Goal: Task Accomplishment & Management: Use online tool/utility

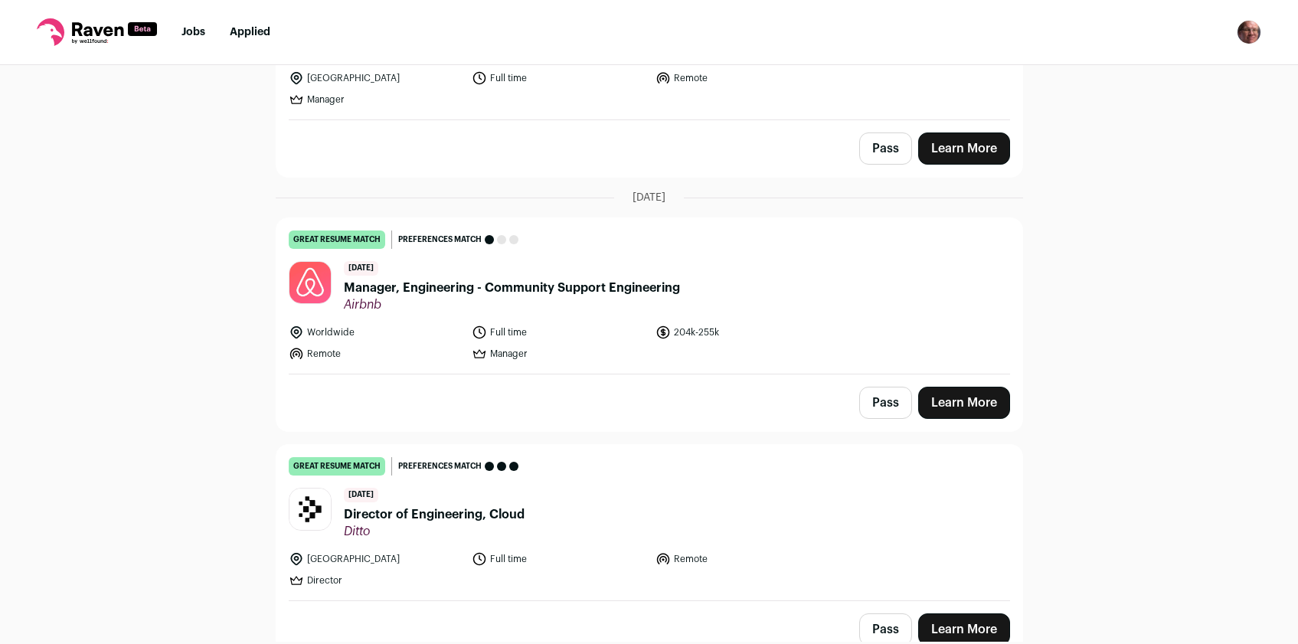
scroll to position [1268, 0]
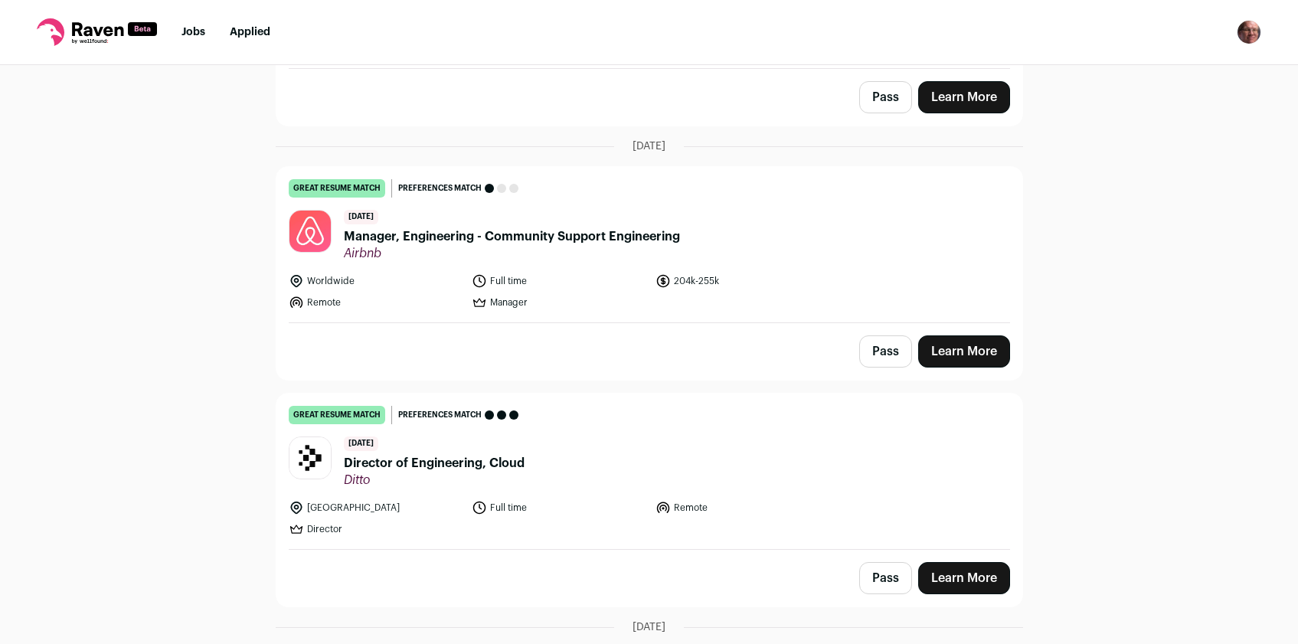
click at [887, 356] on button "Pass" at bounding box center [885, 351] width 53 height 32
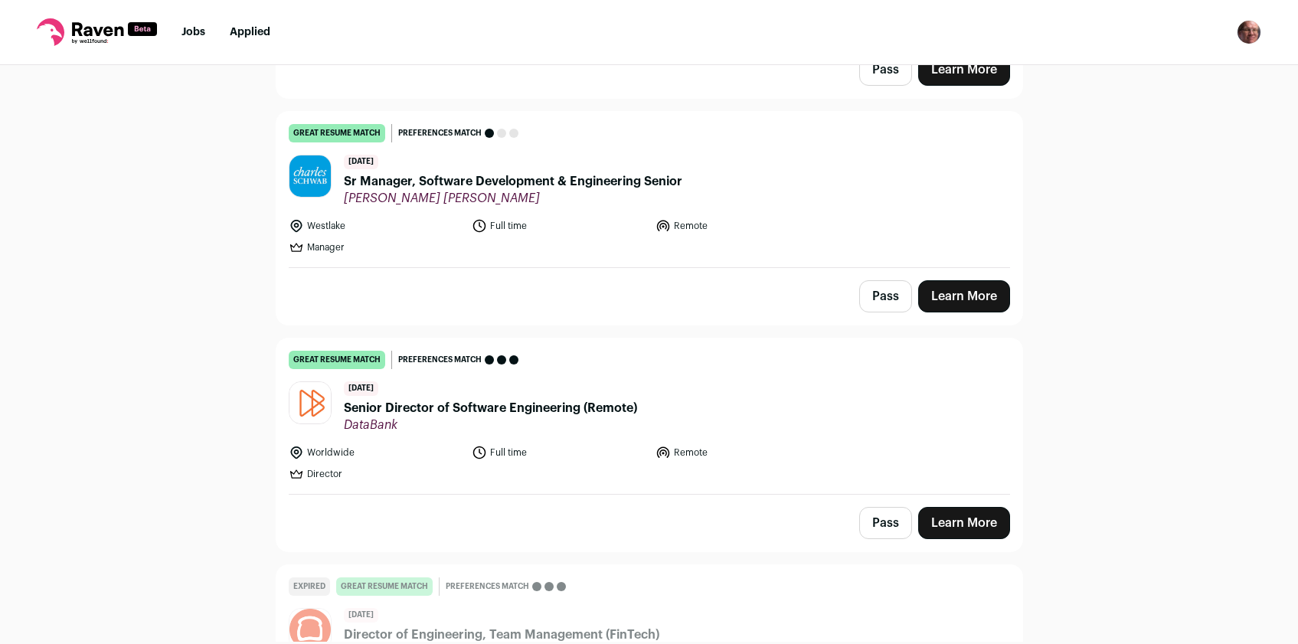
scroll to position [2028, 0]
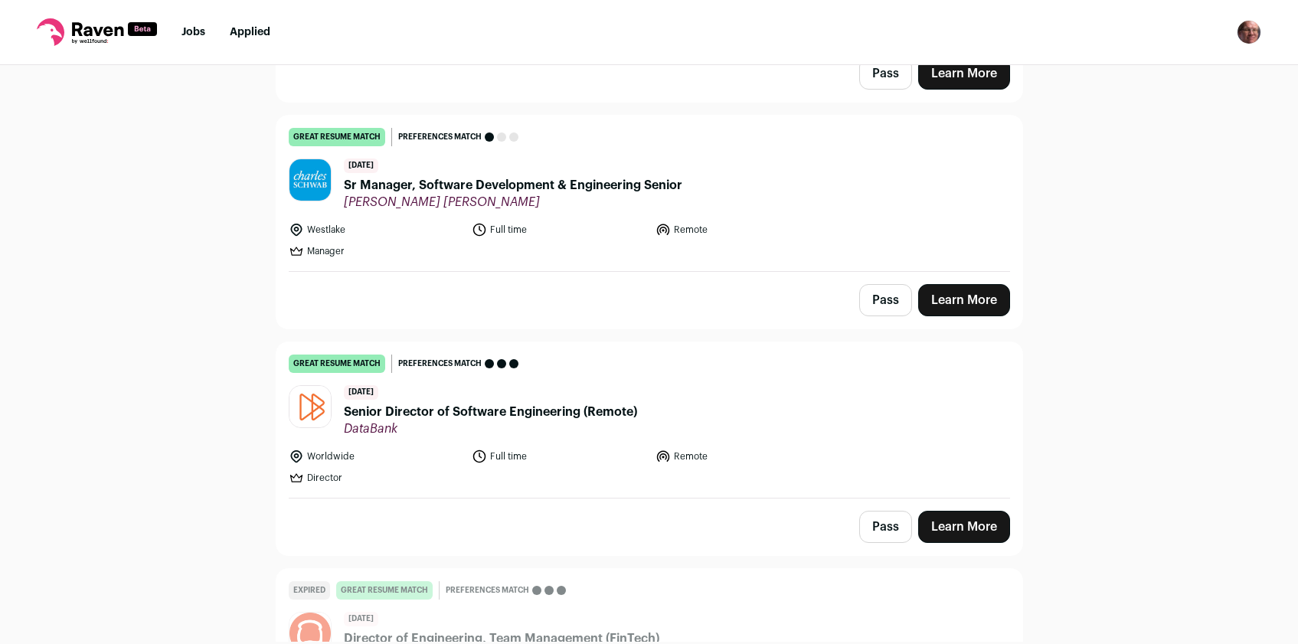
click at [874, 298] on button "Pass" at bounding box center [885, 300] width 53 height 32
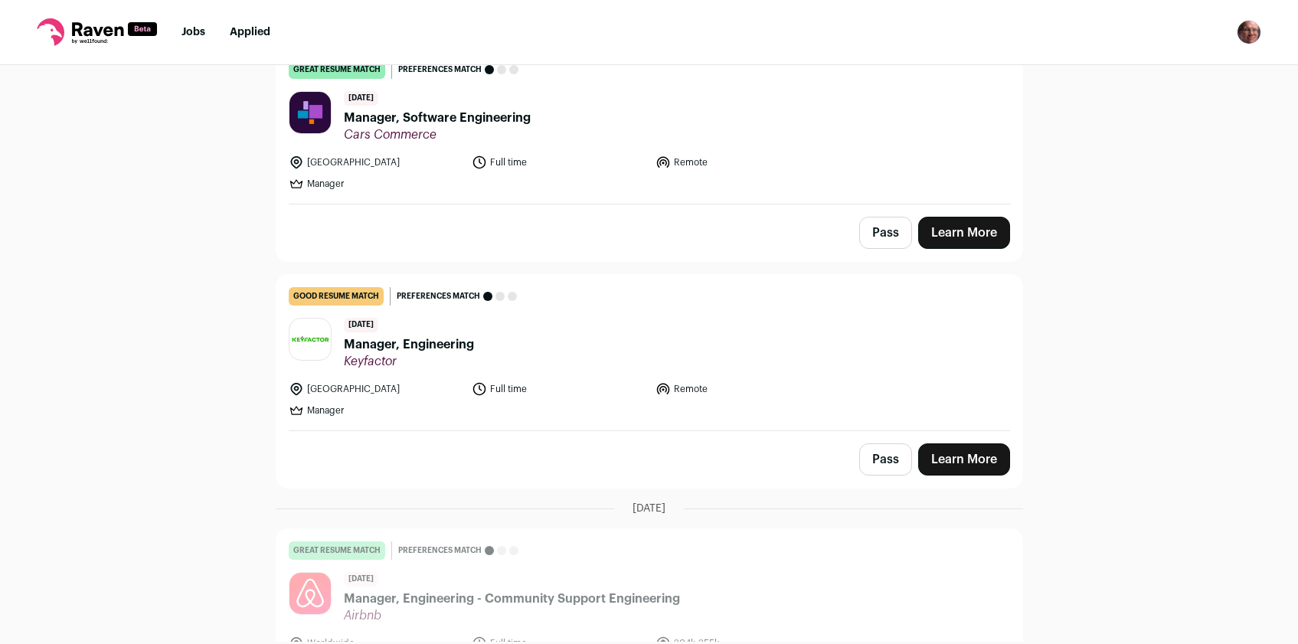
scroll to position [913, 0]
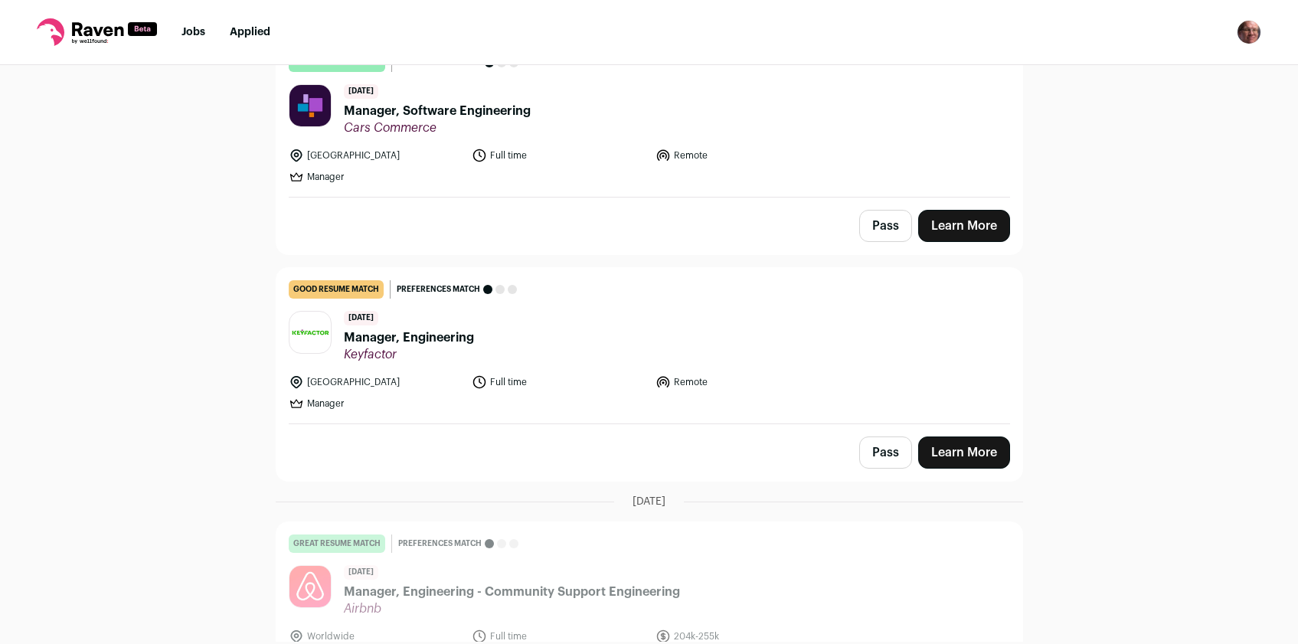
click at [426, 338] on span "Manager, Engineering" at bounding box center [409, 338] width 130 height 18
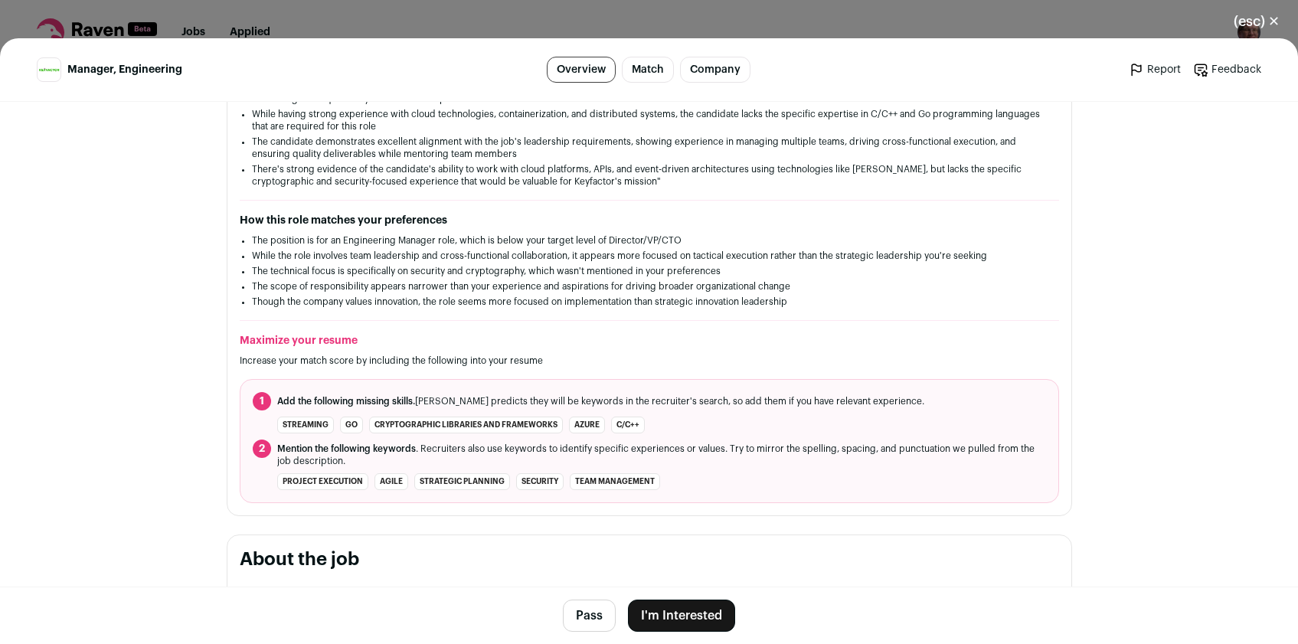
scroll to position [0, 0]
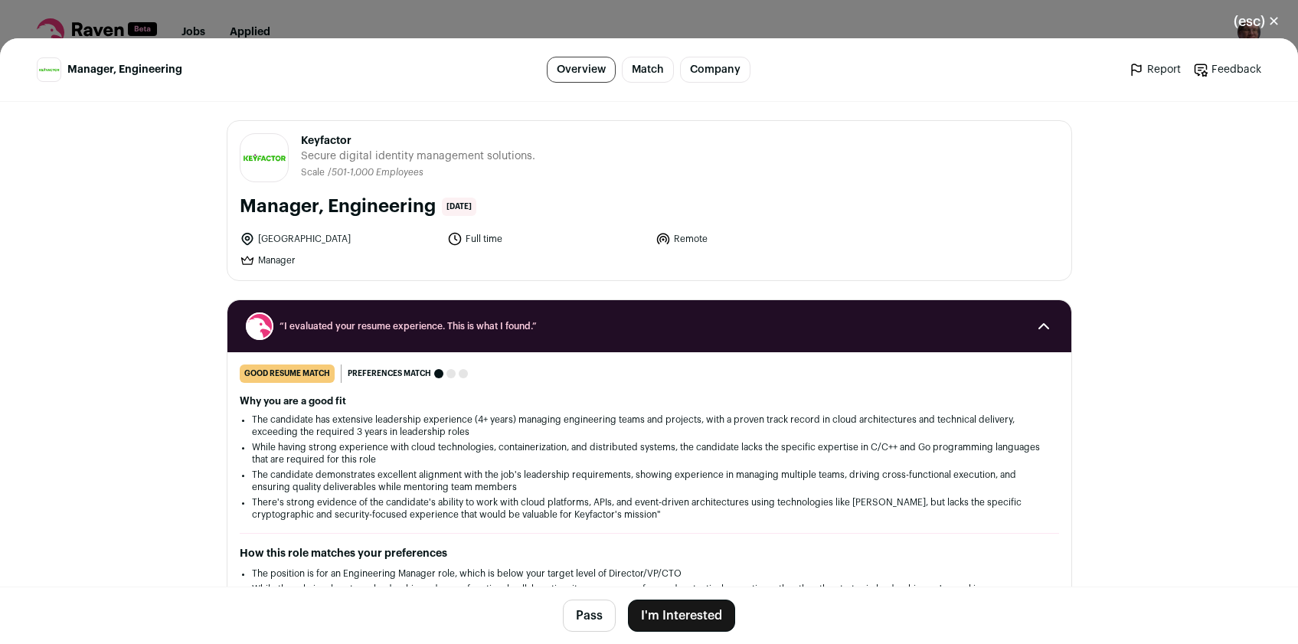
click at [572, 611] on button "Pass" at bounding box center [589, 616] width 53 height 32
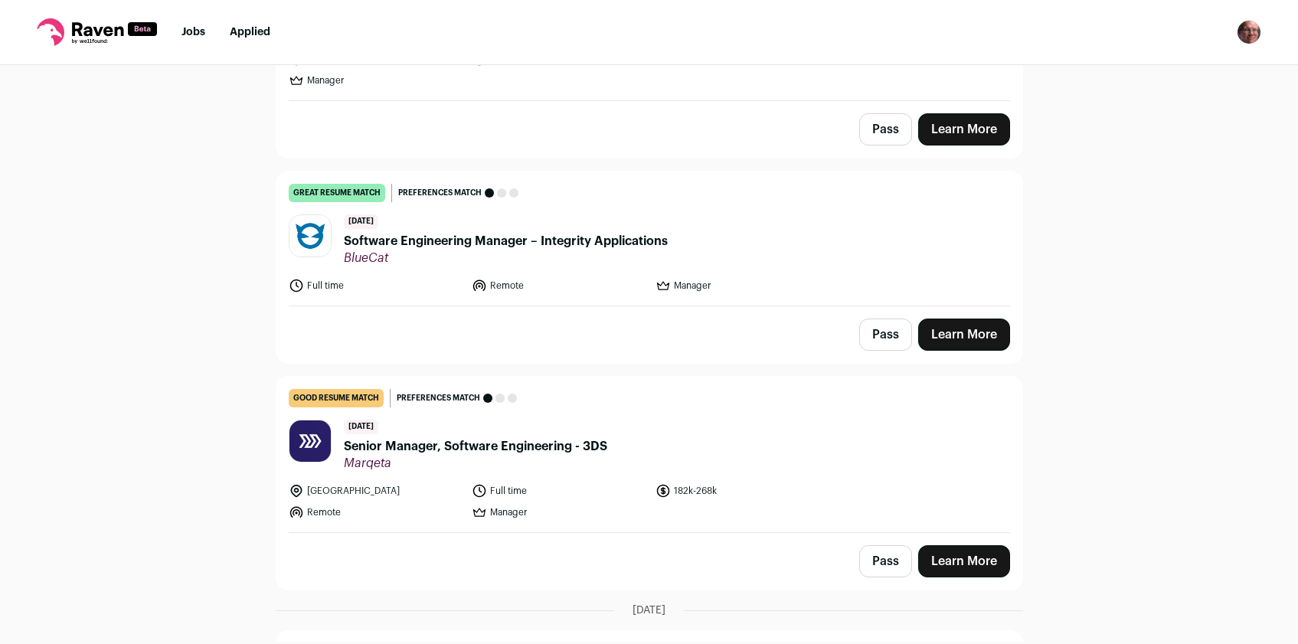
scroll to position [5281, 0]
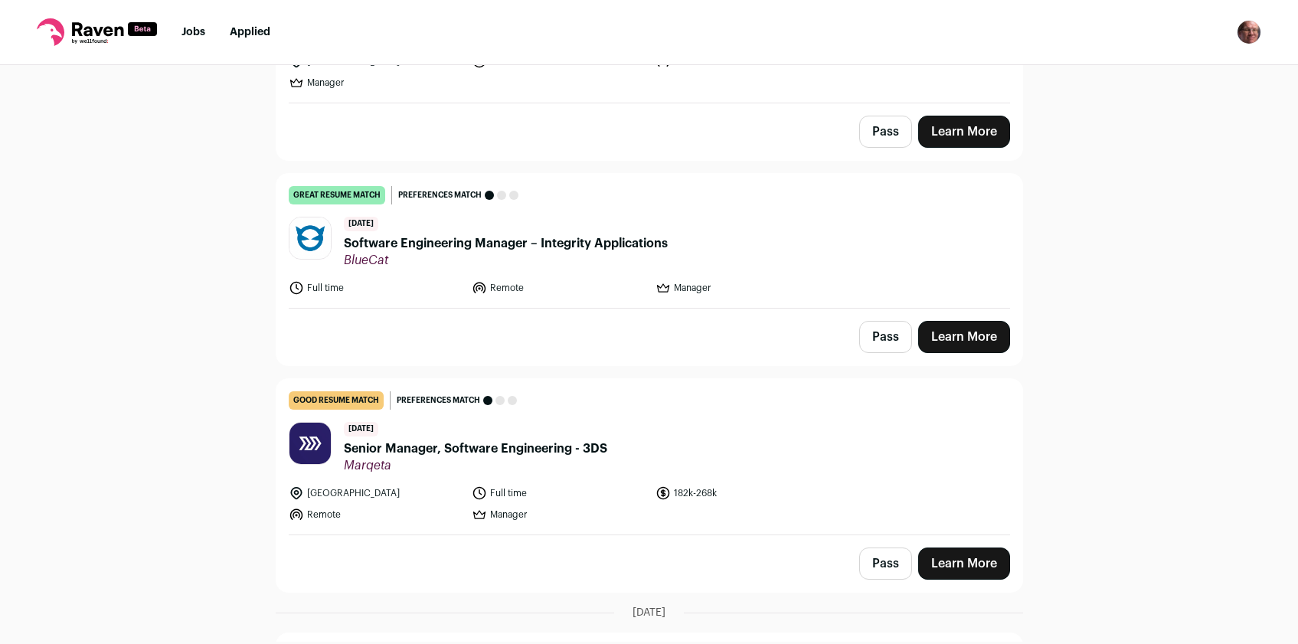
click at [886, 565] on button "Pass" at bounding box center [885, 564] width 53 height 32
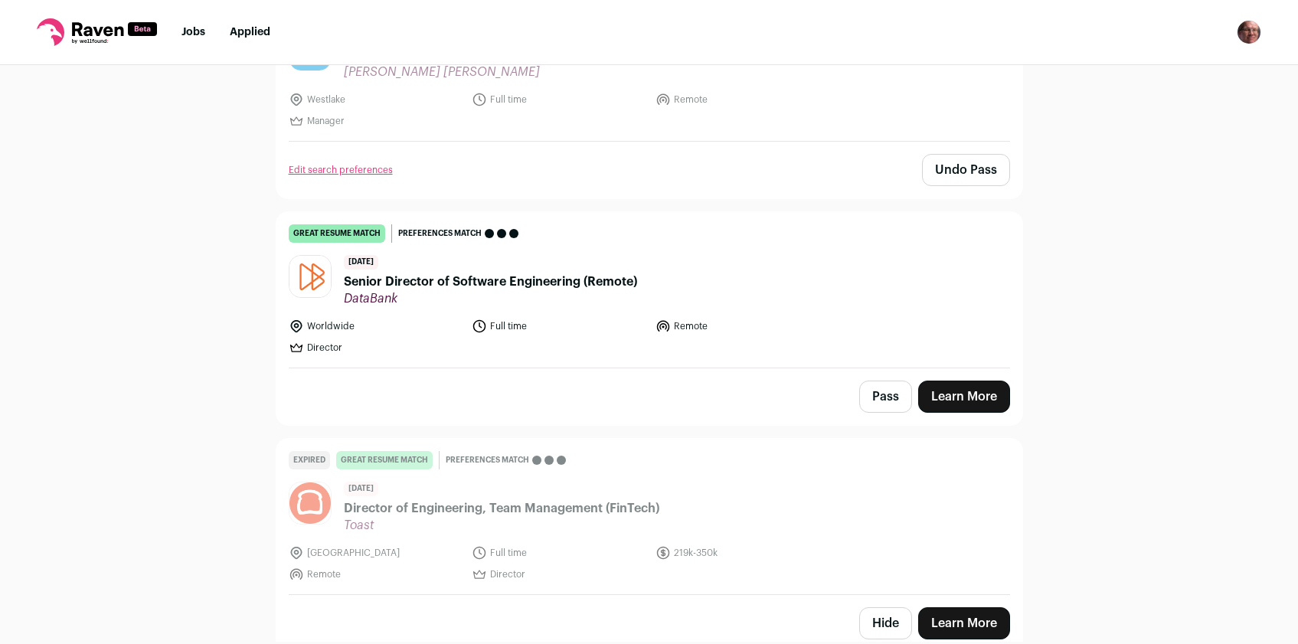
scroll to position [2158, 0]
click at [487, 280] on span "Senior Director of Software Engineering (Remote)" at bounding box center [490, 281] width 293 height 18
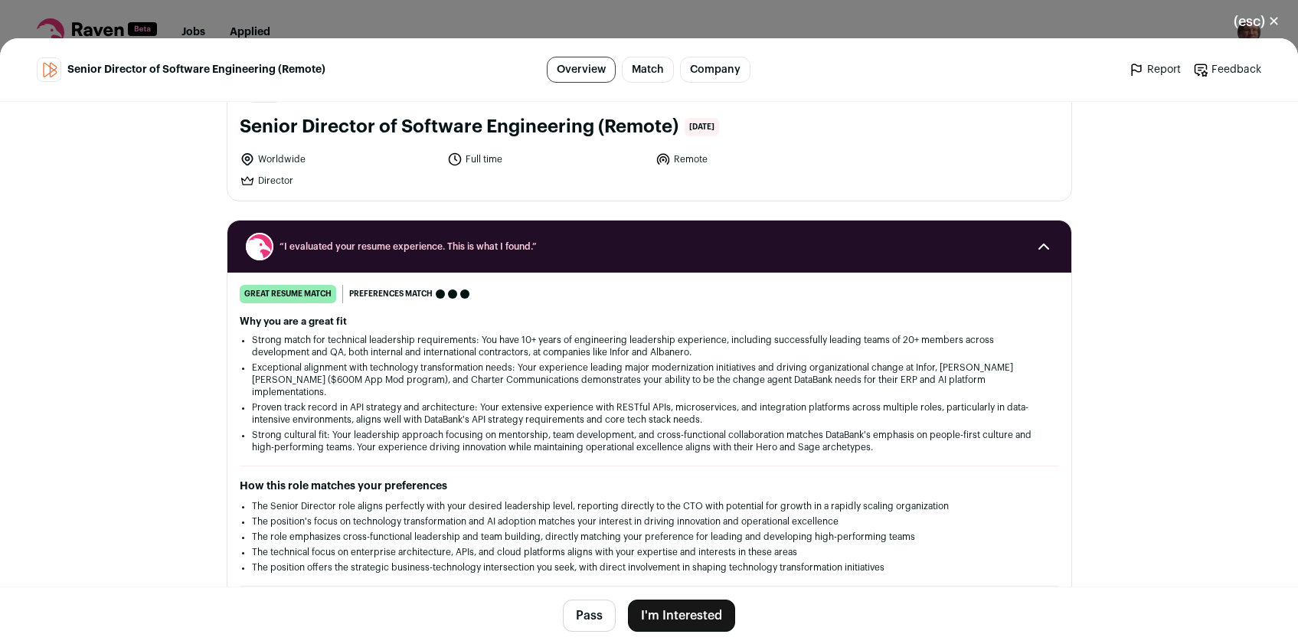
scroll to position [73, 0]
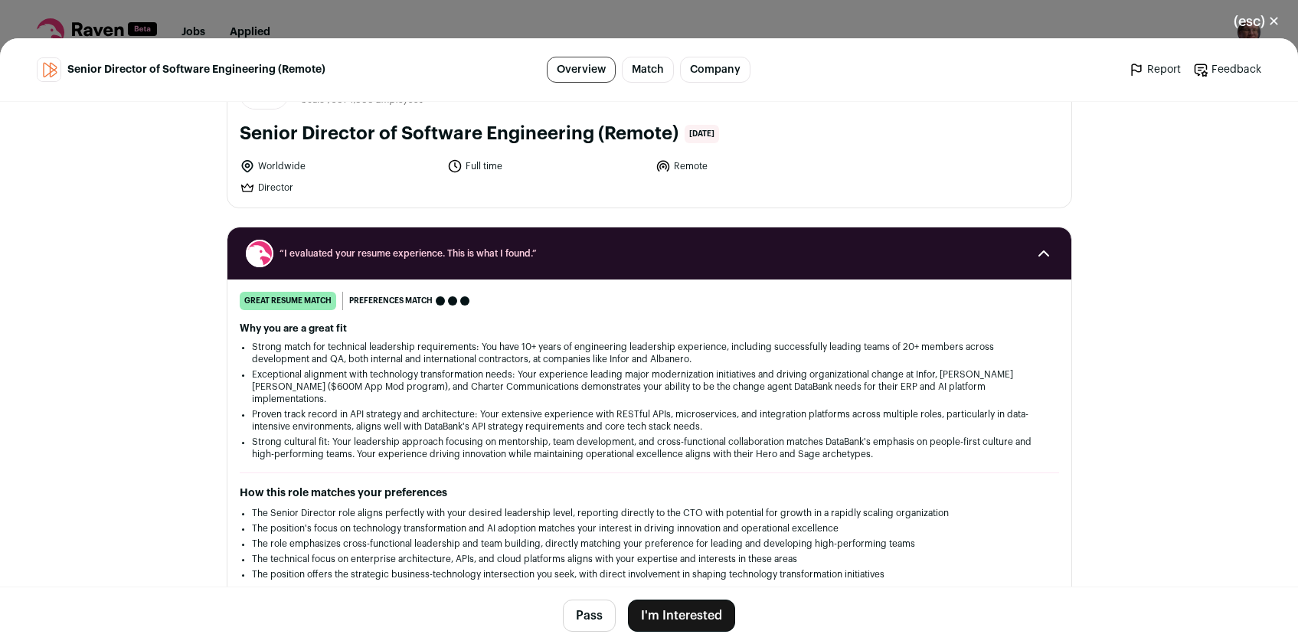
click at [645, 69] on link "Match" at bounding box center [648, 70] width 52 height 26
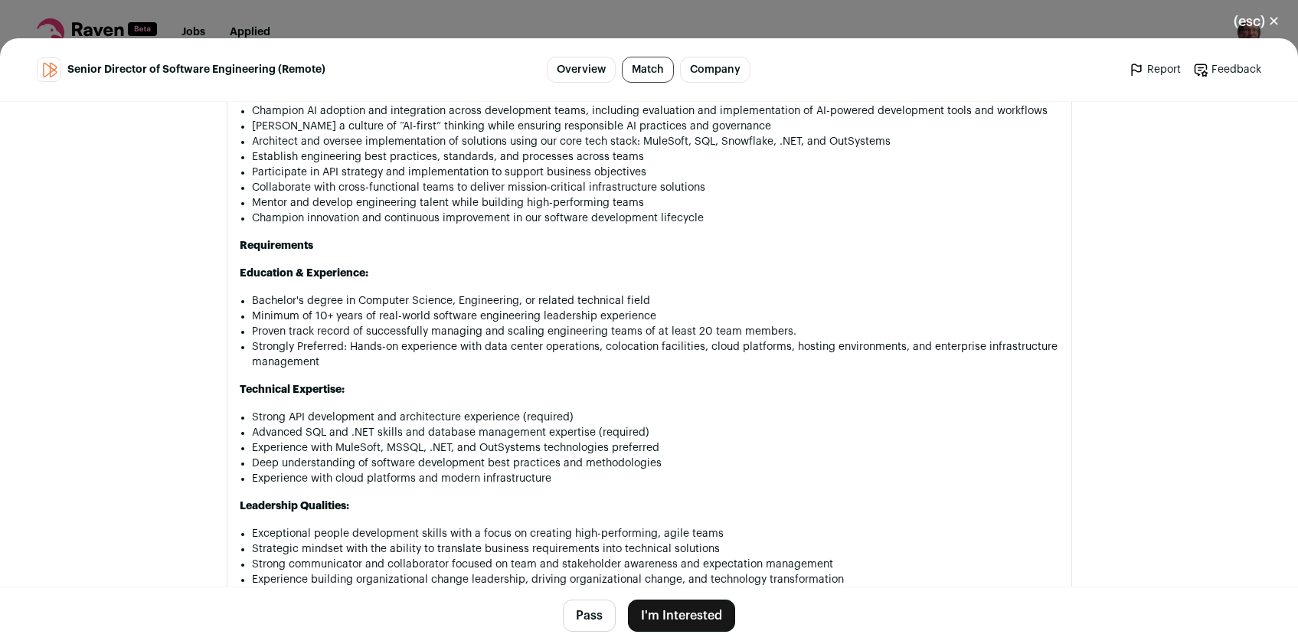
scroll to position [1153, 0]
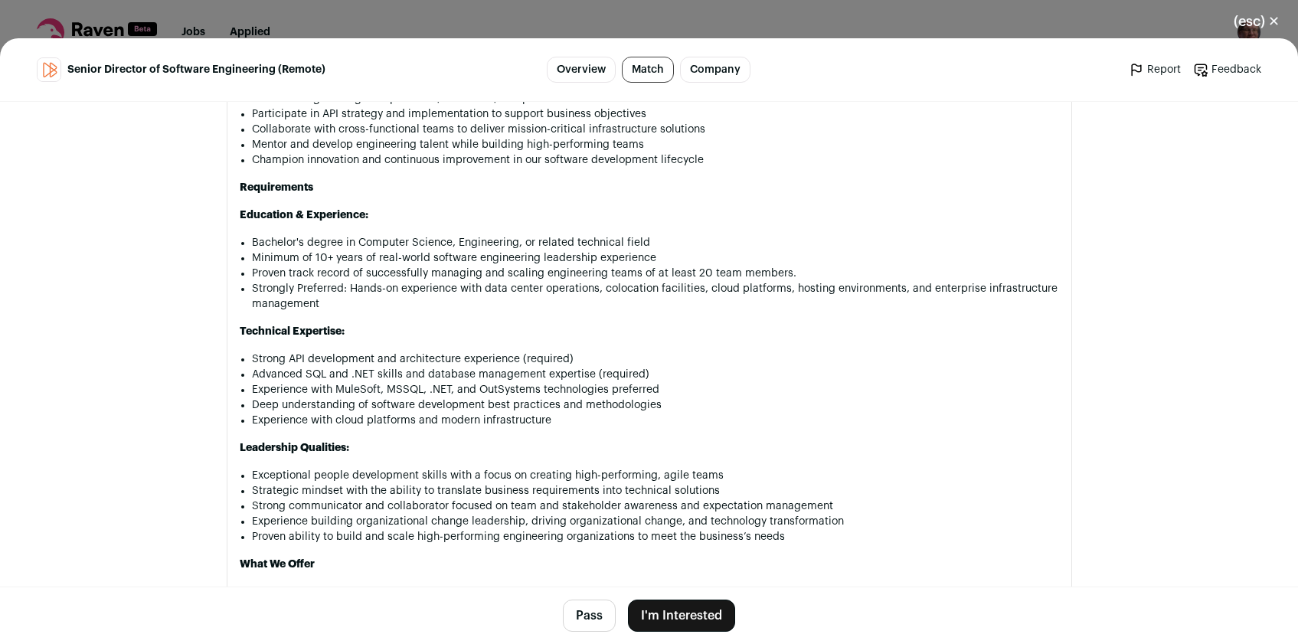
click at [576, 627] on button "Pass" at bounding box center [589, 616] width 53 height 32
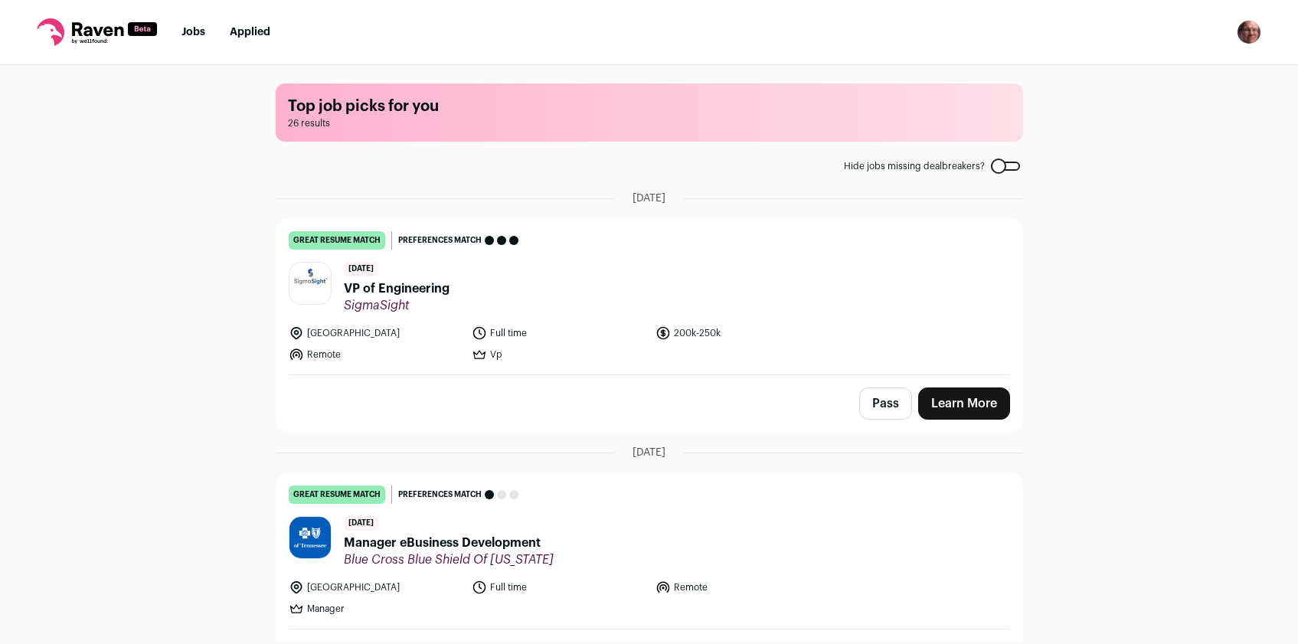
click at [396, 286] on span "VP of Engineering" at bounding box center [397, 289] width 106 height 18
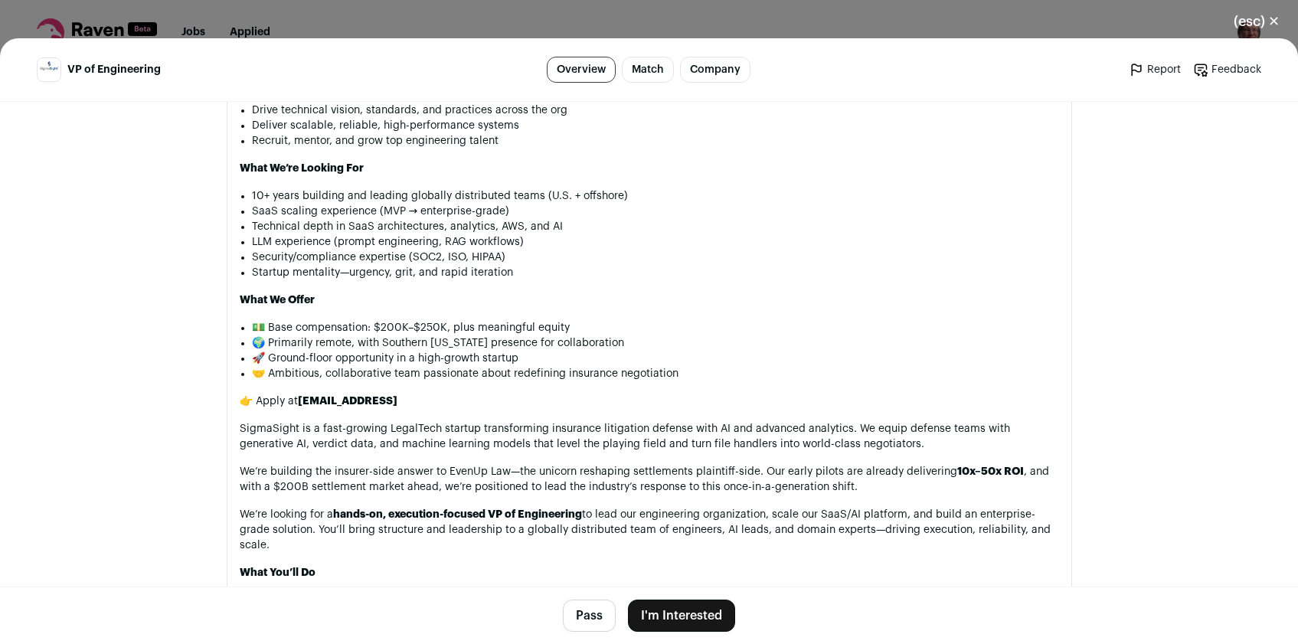
scroll to position [1177, 0]
click at [578, 611] on button "Pass" at bounding box center [589, 616] width 53 height 32
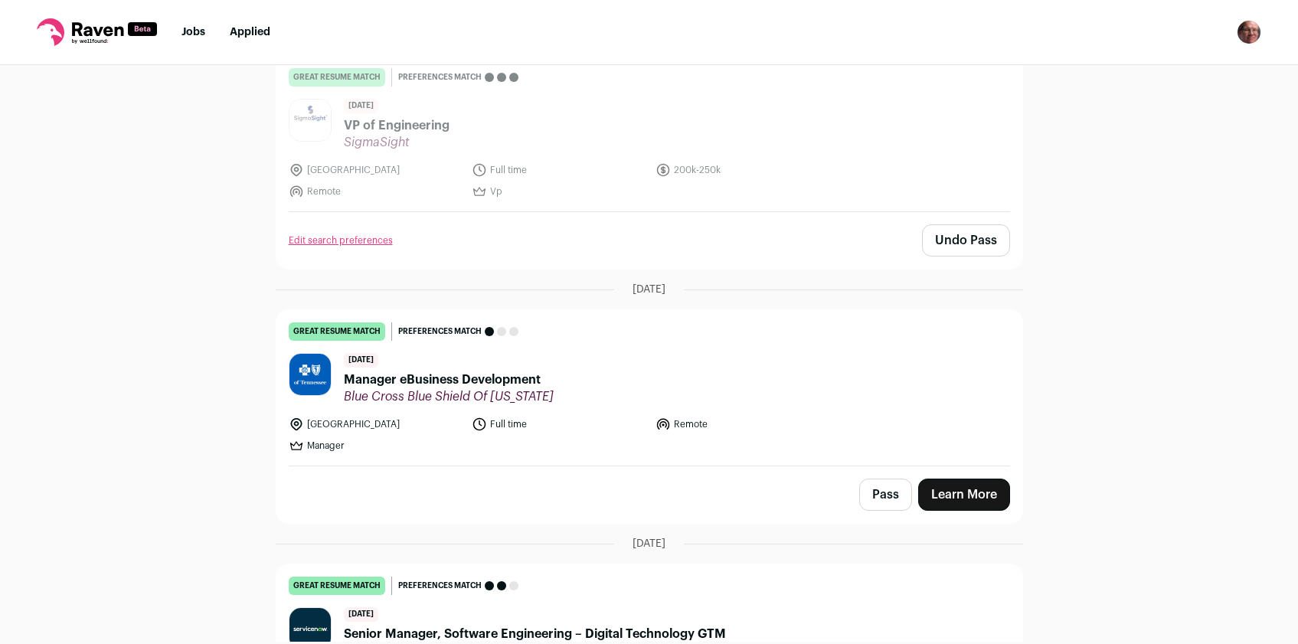
scroll to position [165, 0]
click at [417, 374] on span "Manager eBusiness Development" at bounding box center [449, 378] width 210 height 18
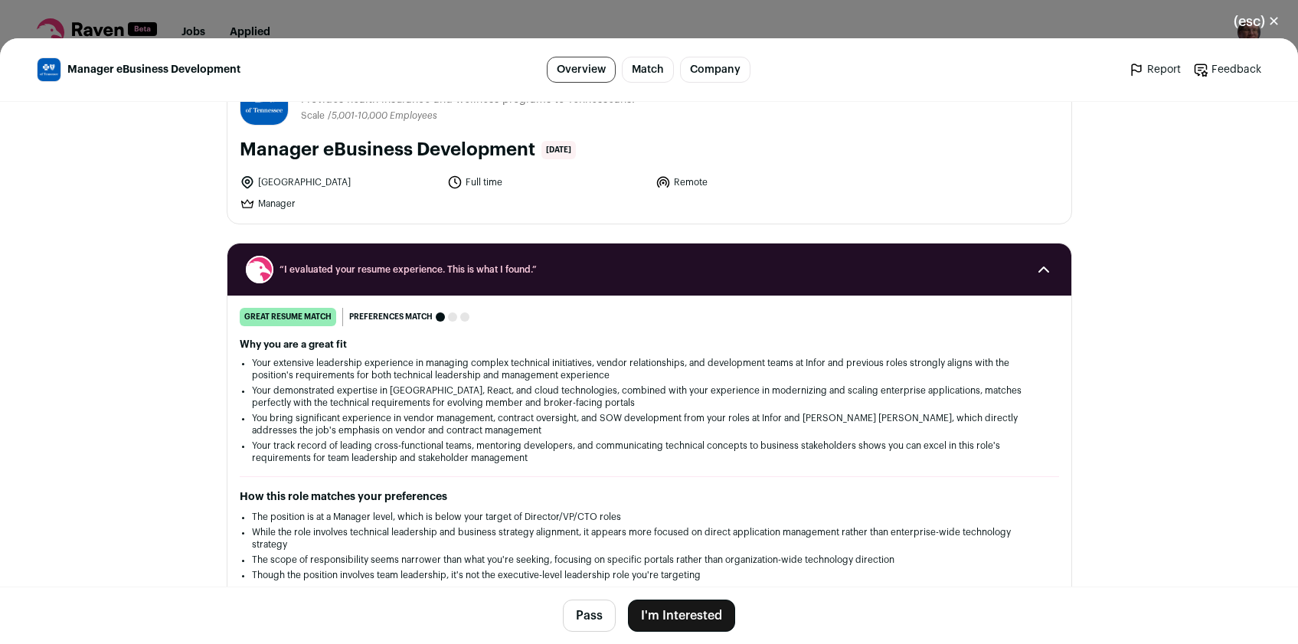
scroll to position [0, 0]
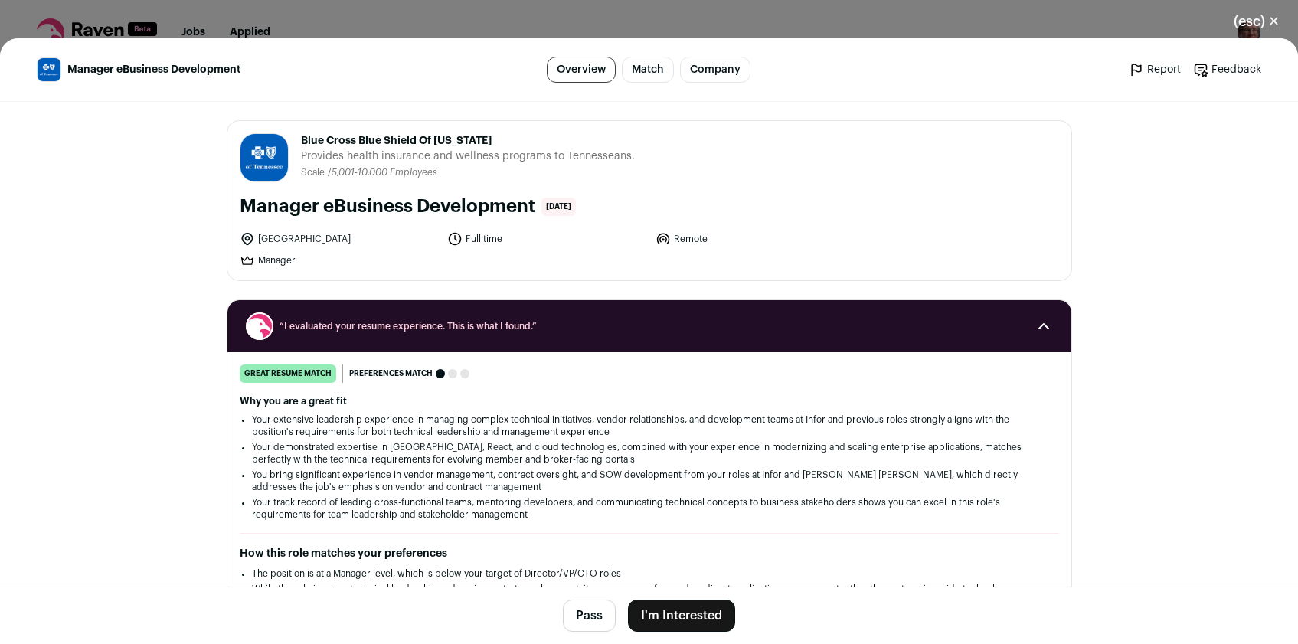
click at [682, 614] on button "I'm Interested" at bounding box center [681, 616] width 107 height 32
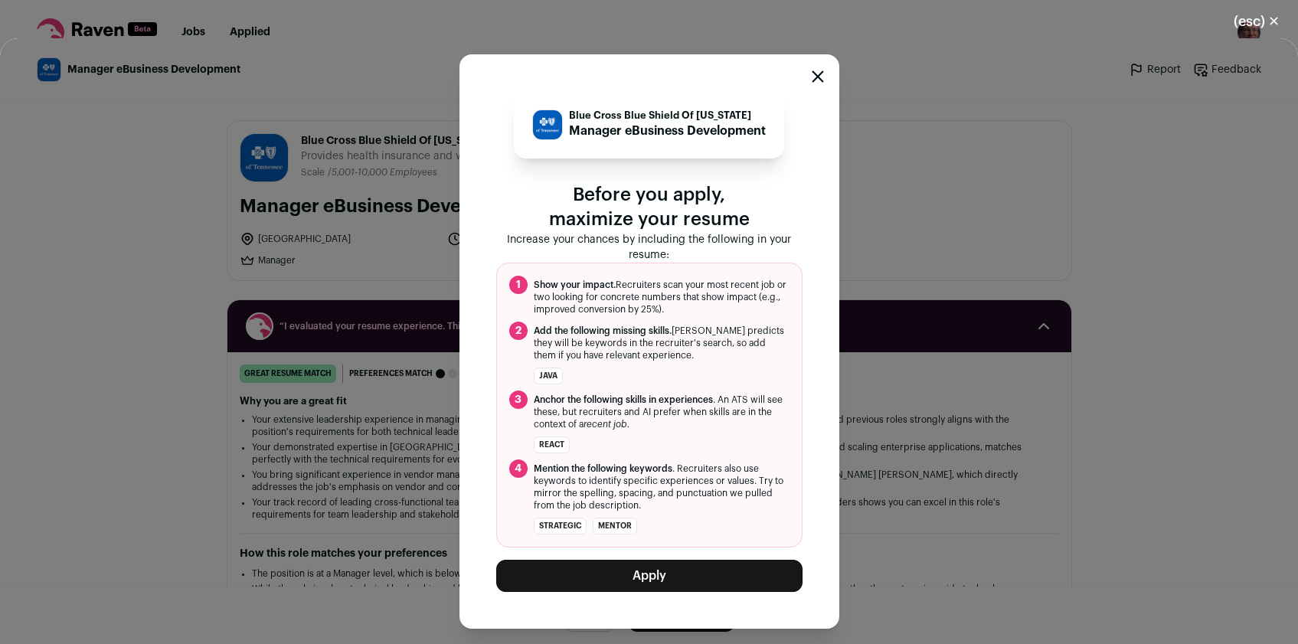
click at [817, 80] on icon "Close modal" at bounding box center [818, 76] width 12 height 12
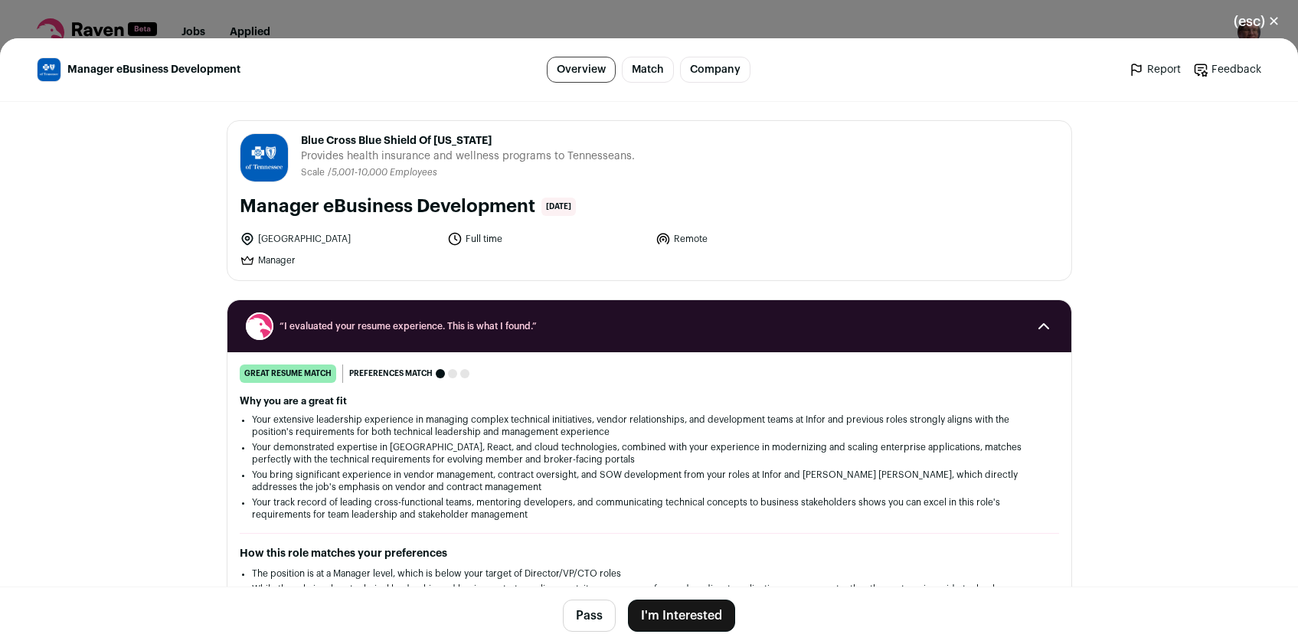
click at [1269, 20] on button "(esc) ✕" at bounding box center [1257, 22] width 83 height 34
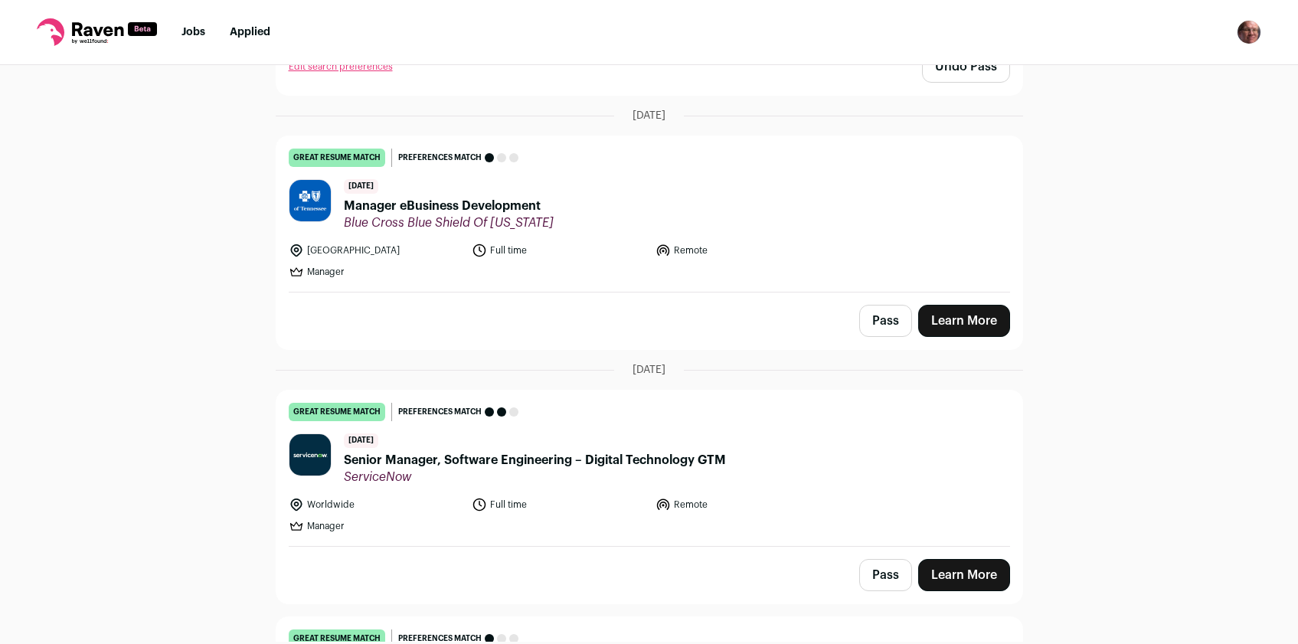
scroll to position [360, 0]
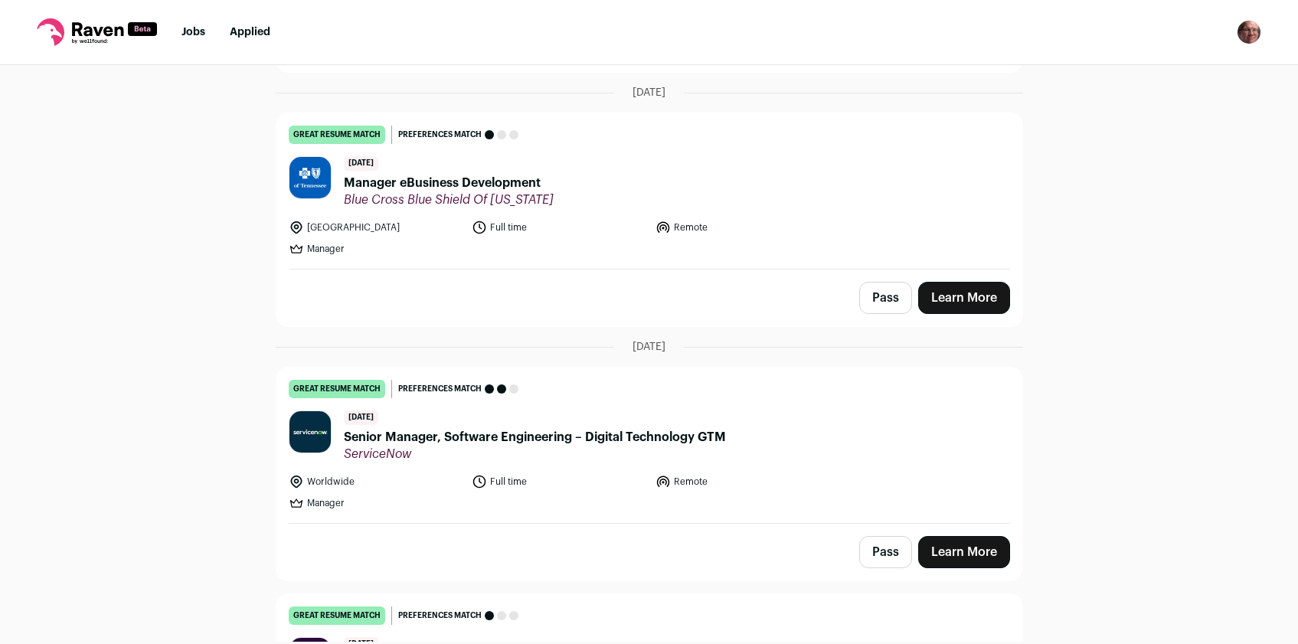
click at [421, 436] on span "Senior Manager, Software Engineering – Digital Technology GTM" at bounding box center [535, 437] width 382 height 18
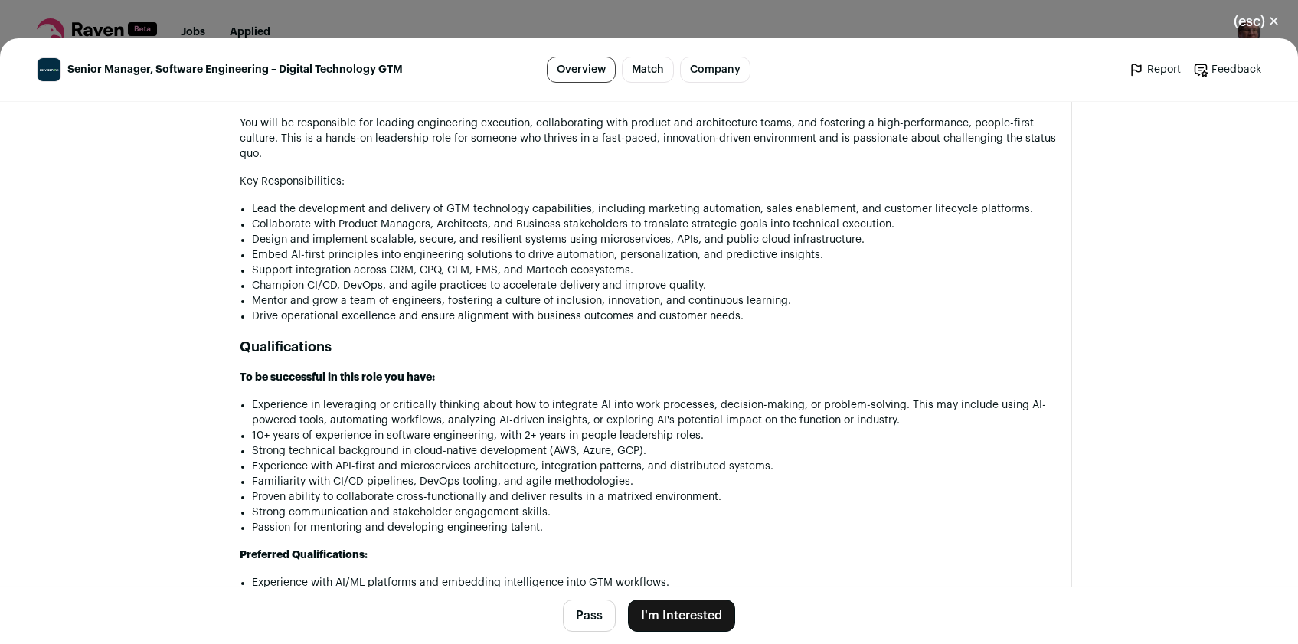
scroll to position [1062, 0]
click at [581, 614] on button "Pass" at bounding box center [589, 616] width 53 height 32
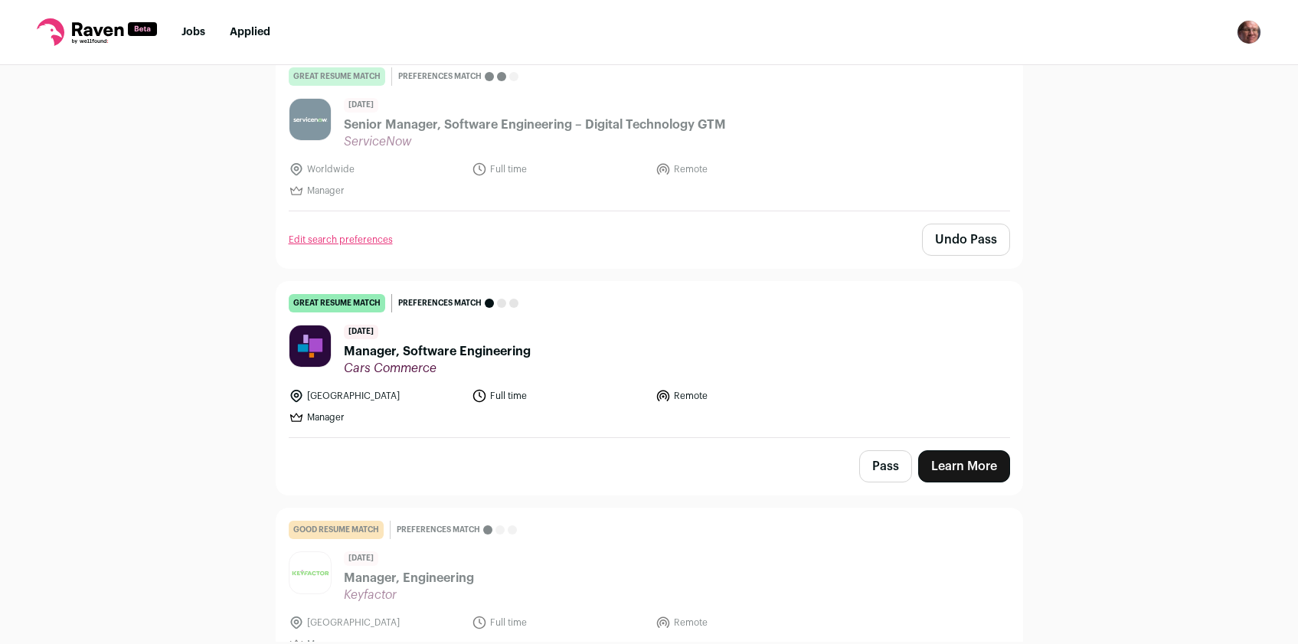
scroll to position [680, 0]
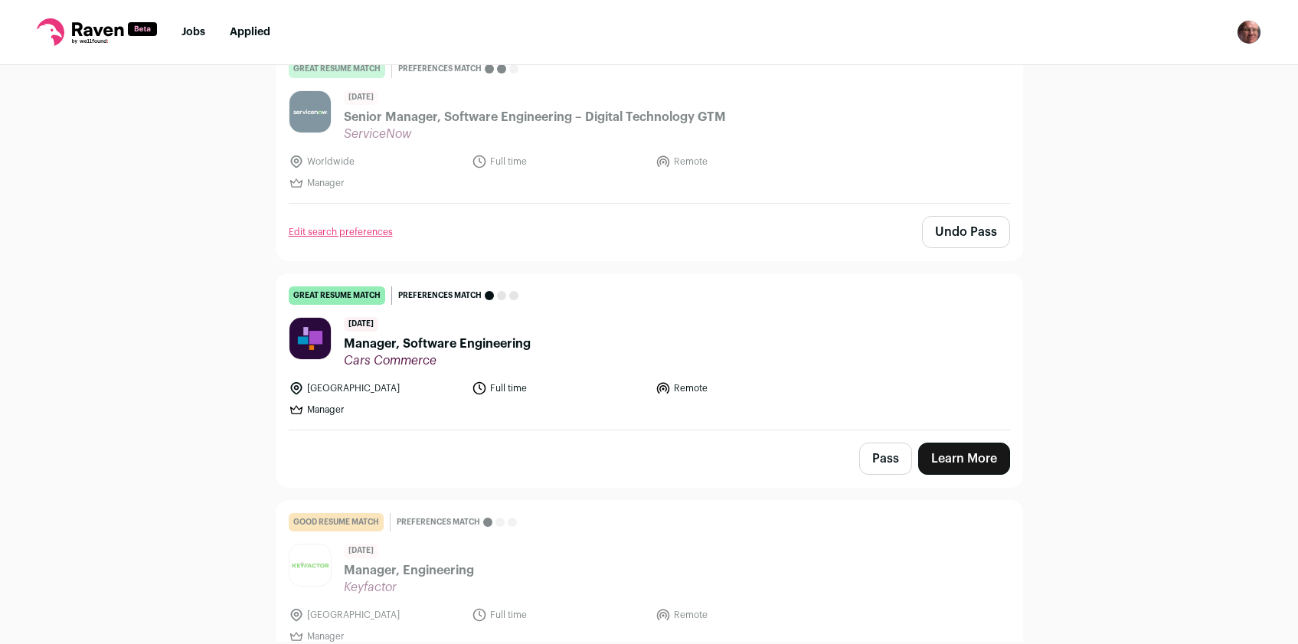
click at [423, 342] on span "Manager, Software Engineering" at bounding box center [437, 344] width 187 height 18
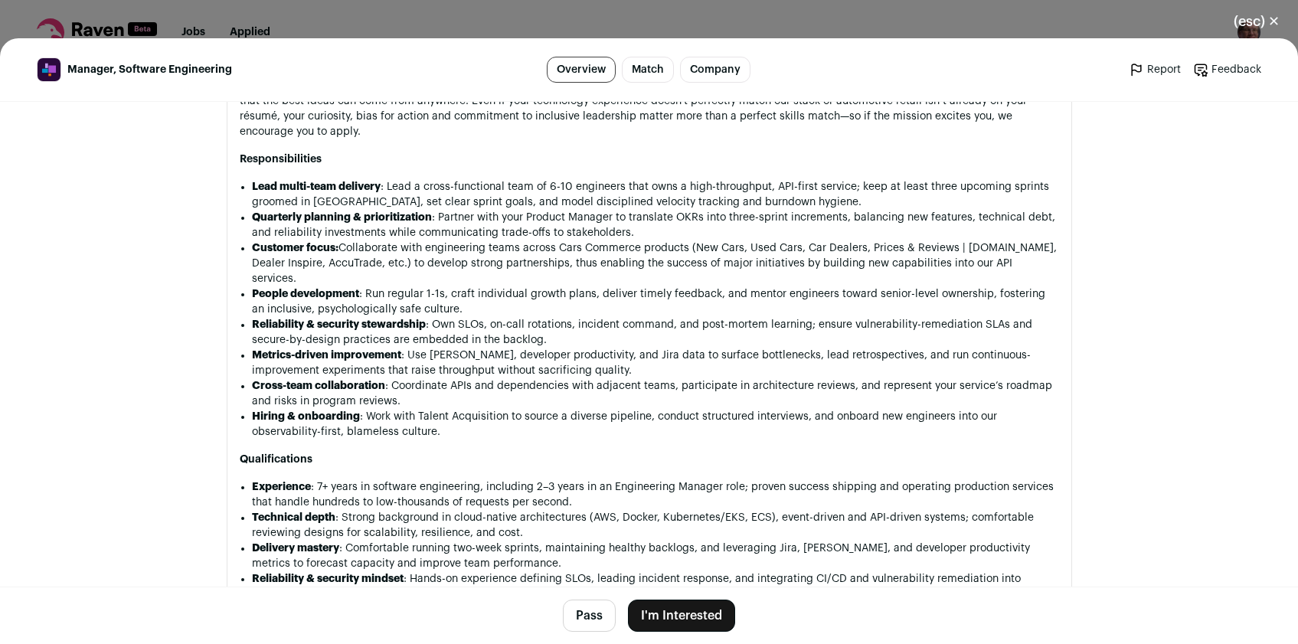
scroll to position [1323, 0]
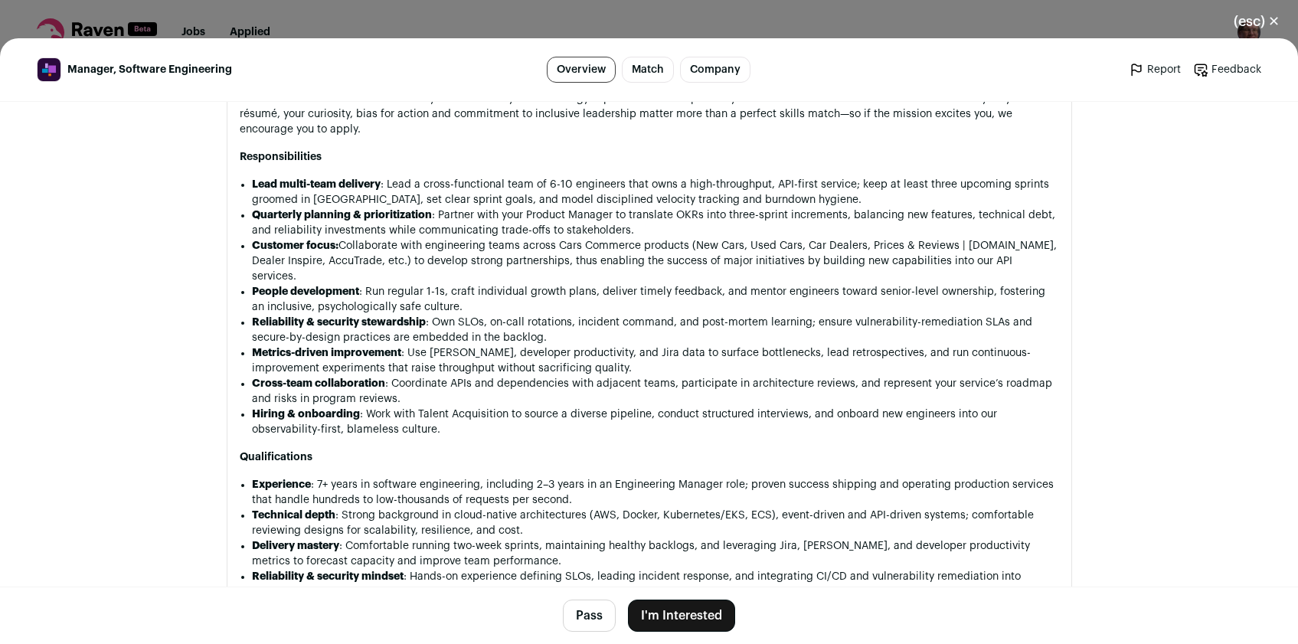
click at [578, 613] on button "Pass" at bounding box center [589, 616] width 53 height 32
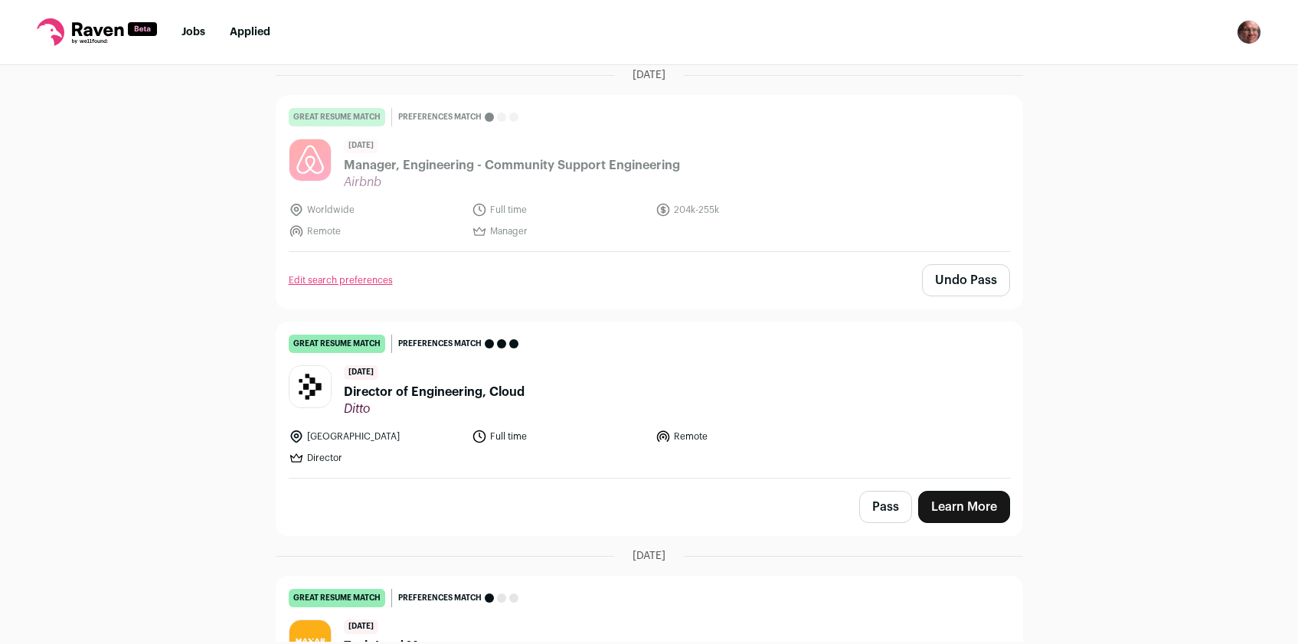
scroll to position [1342, 0]
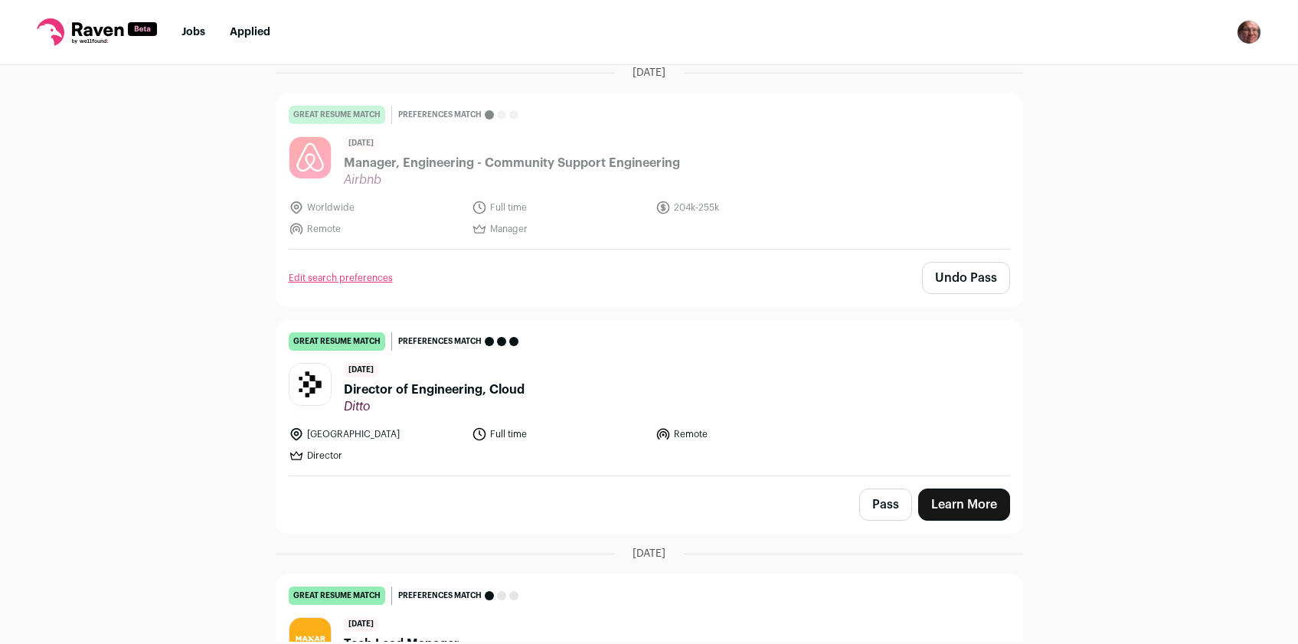
click at [384, 386] on span "Director of Engineering, Cloud" at bounding box center [434, 390] width 181 height 18
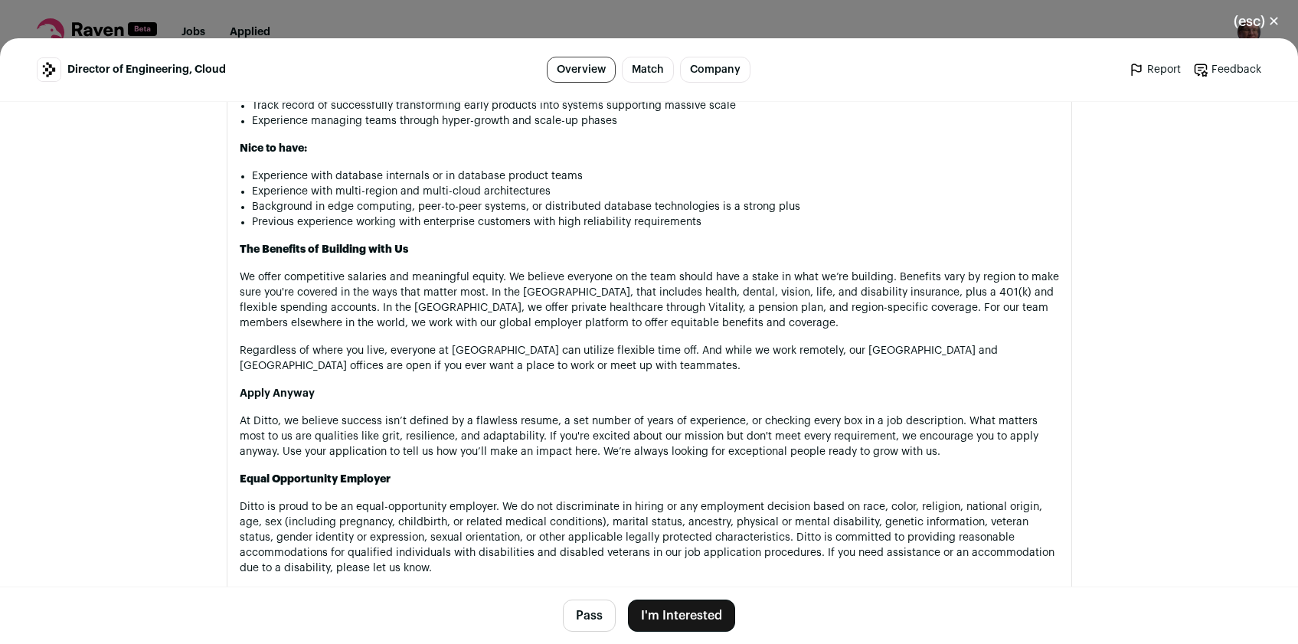
scroll to position [1598, 0]
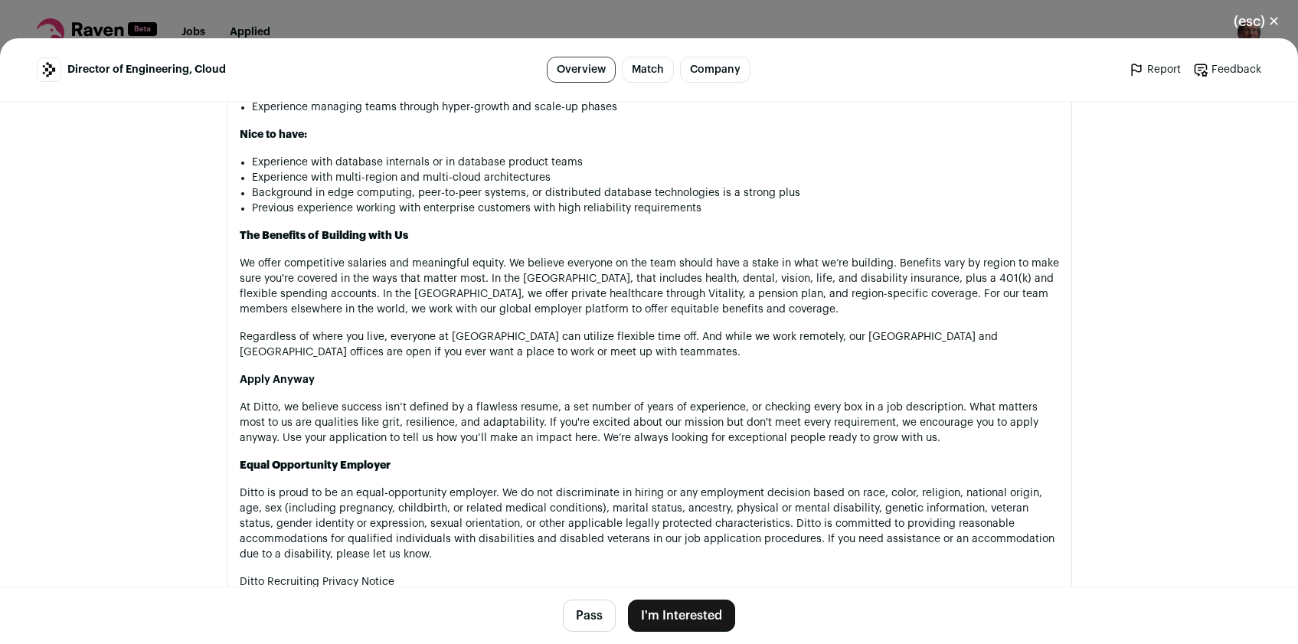
click at [1254, 21] on button "(esc) ✕" at bounding box center [1257, 22] width 83 height 34
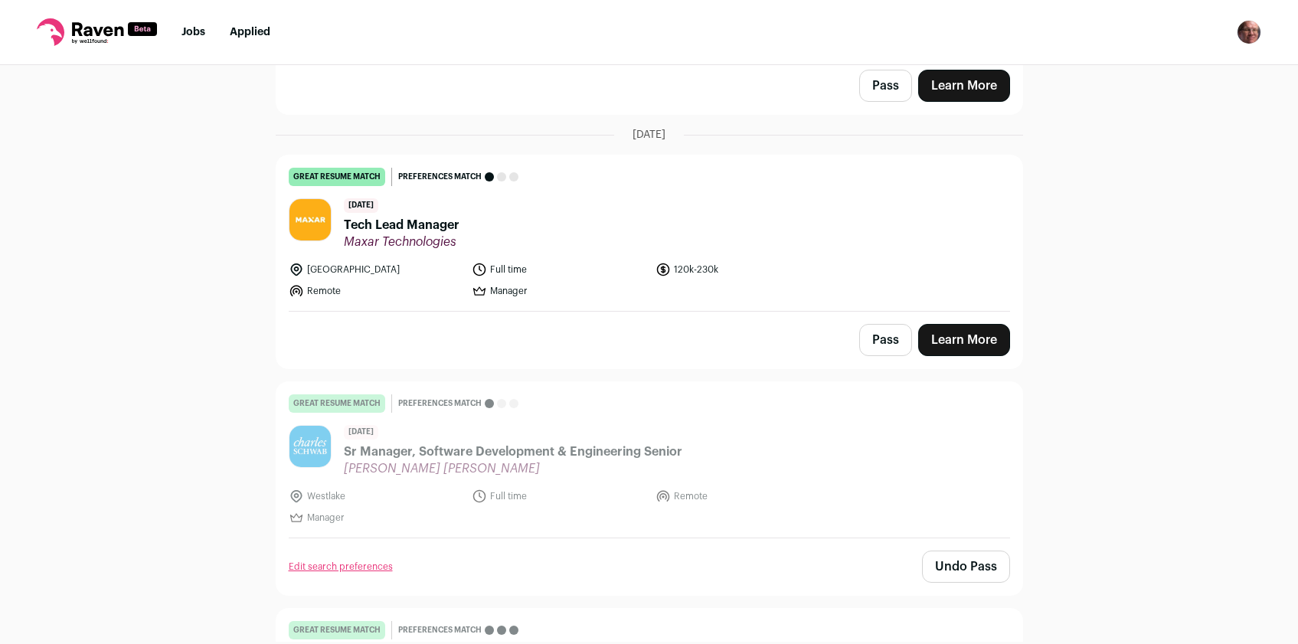
scroll to position [1759, 0]
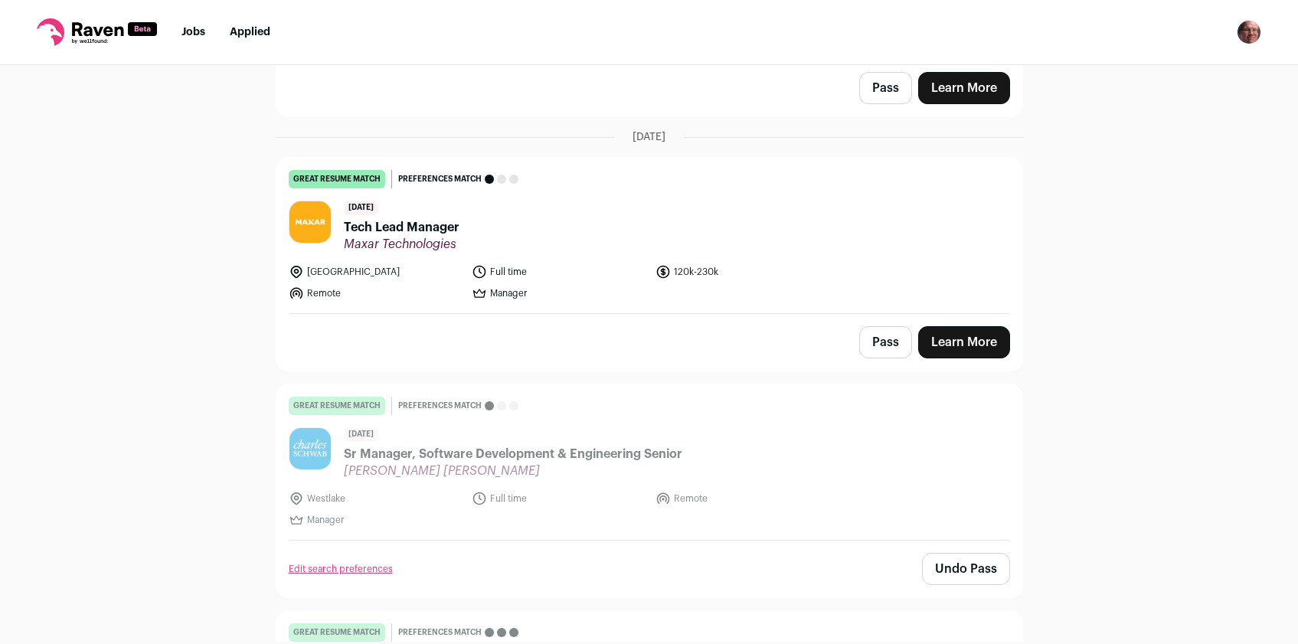
click at [414, 227] on span "Tech Lead Manager" at bounding box center [402, 227] width 116 height 18
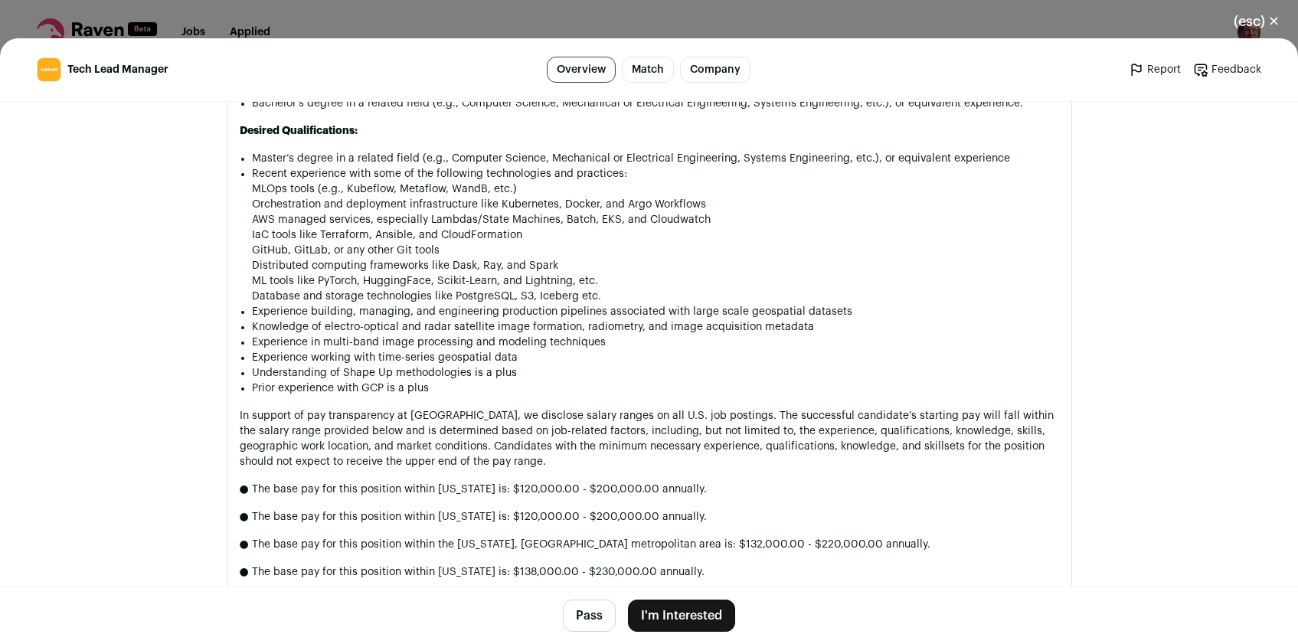
scroll to position [1433, 0]
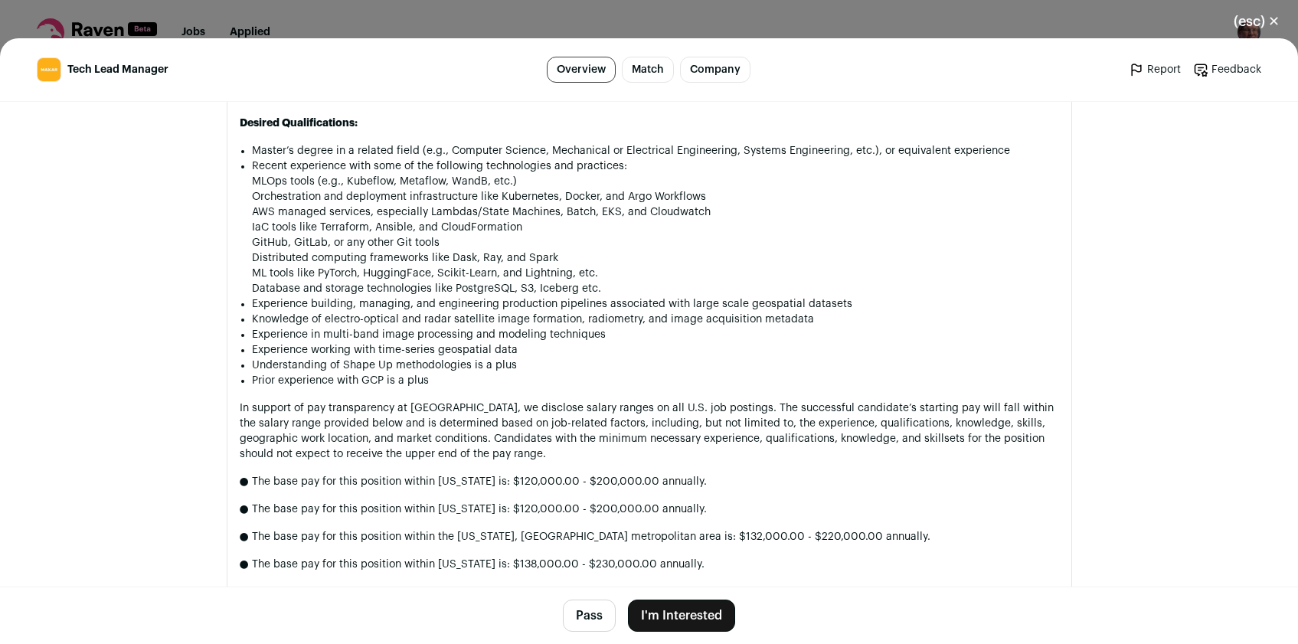
click at [591, 616] on button "Pass" at bounding box center [589, 616] width 53 height 32
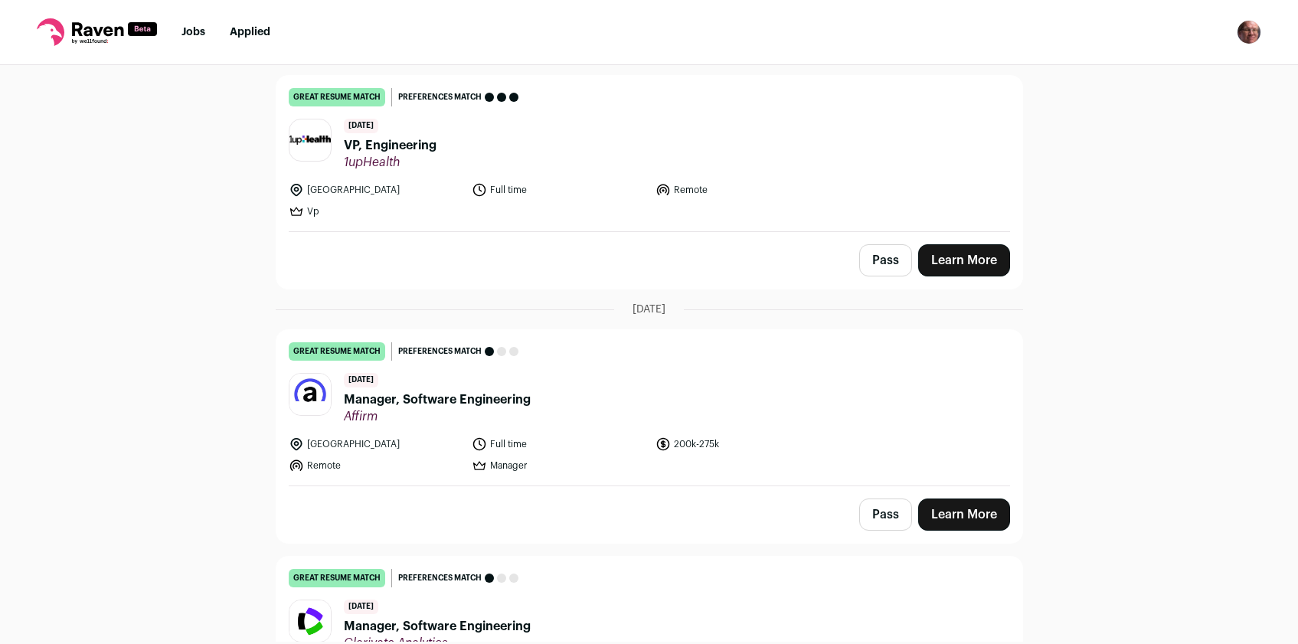
scroll to position [2838, 0]
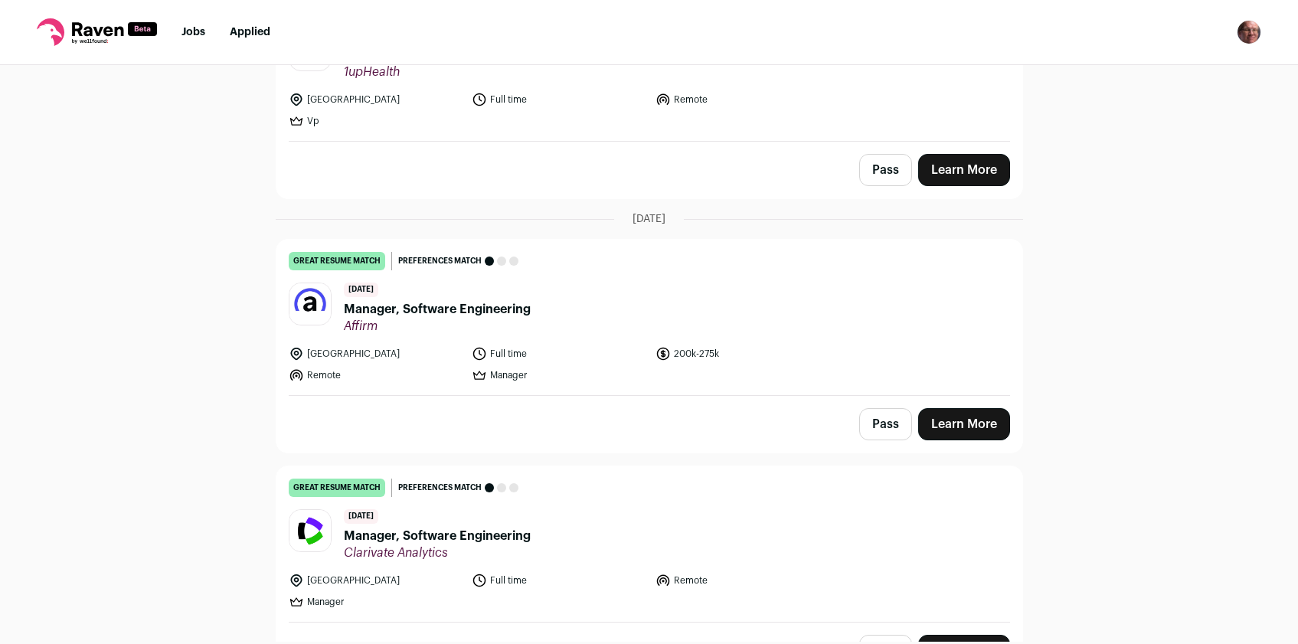
click at [868, 420] on button "Pass" at bounding box center [885, 424] width 53 height 32
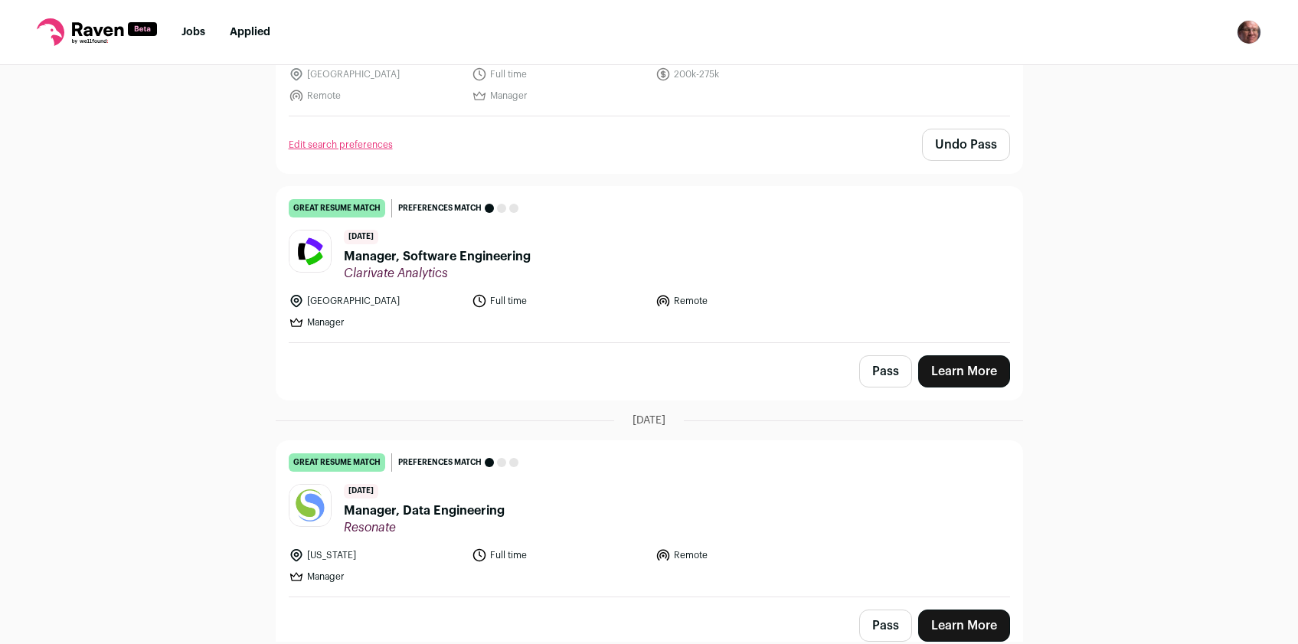
scroll to position [3121, 0]
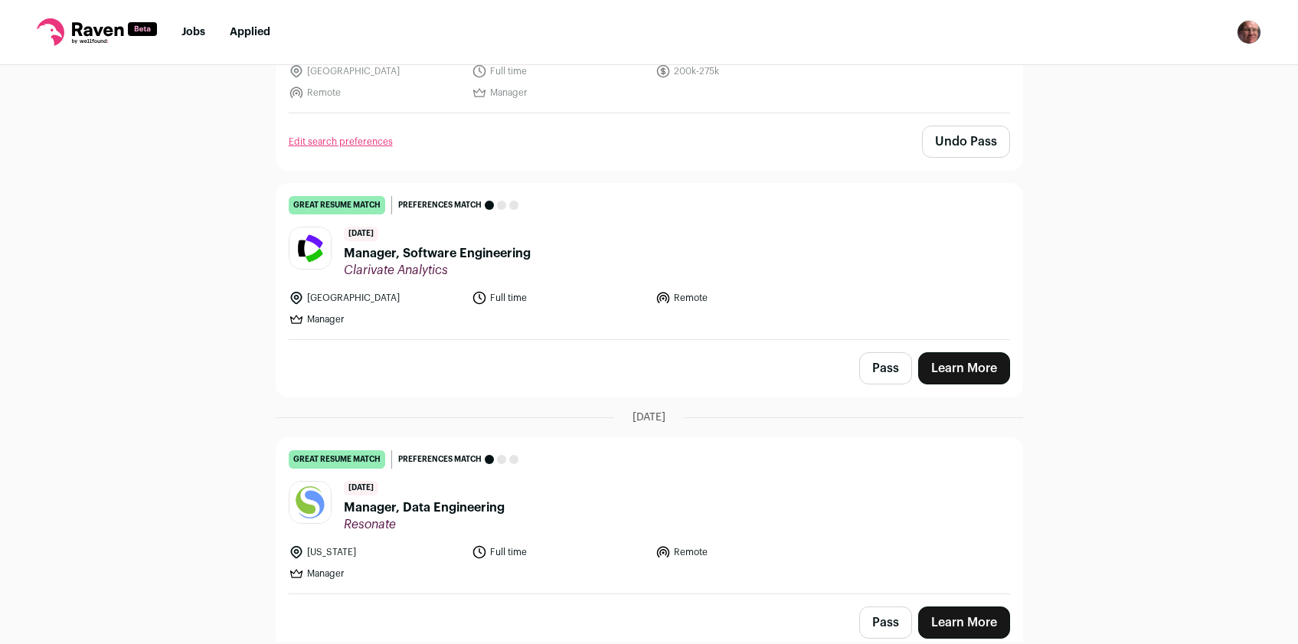
click at [901, 617] on button "Pass" at bounding box center [885, 623] width 53 height 32
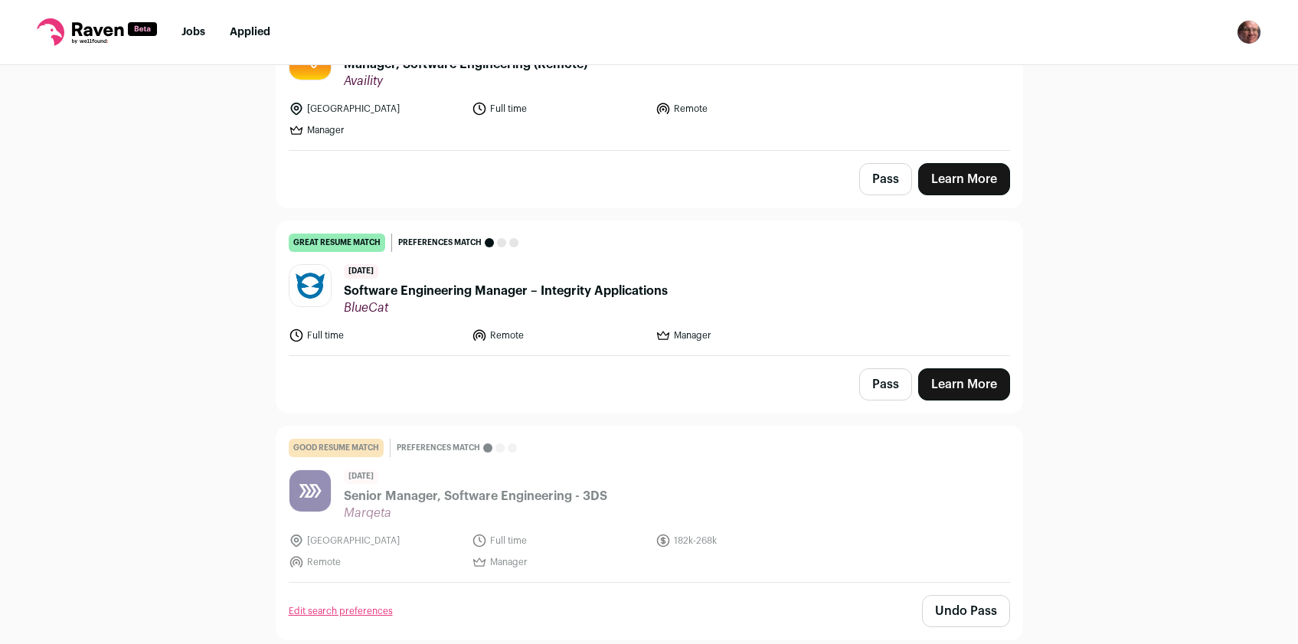
scroll to position [5233, 0]
click at [578, 288] on span "Software Engineering Manager – Integrity Applications" at bounding box center [506, 292] width 324 height 18
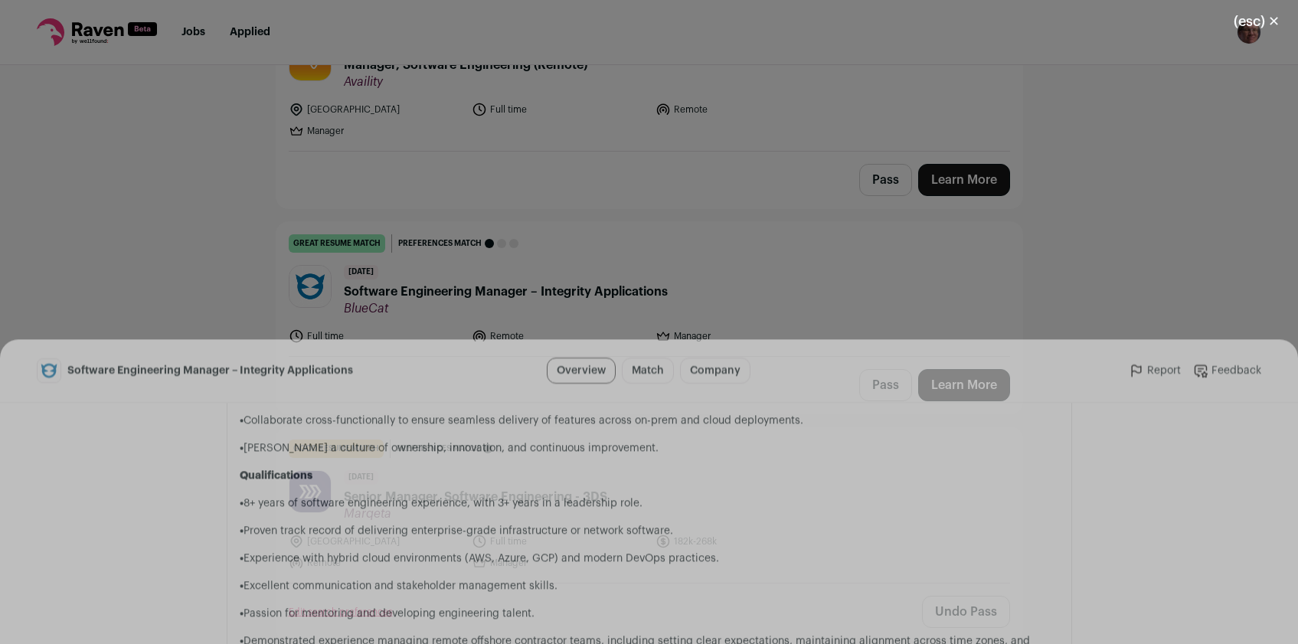
scroll to position [1314, 0]
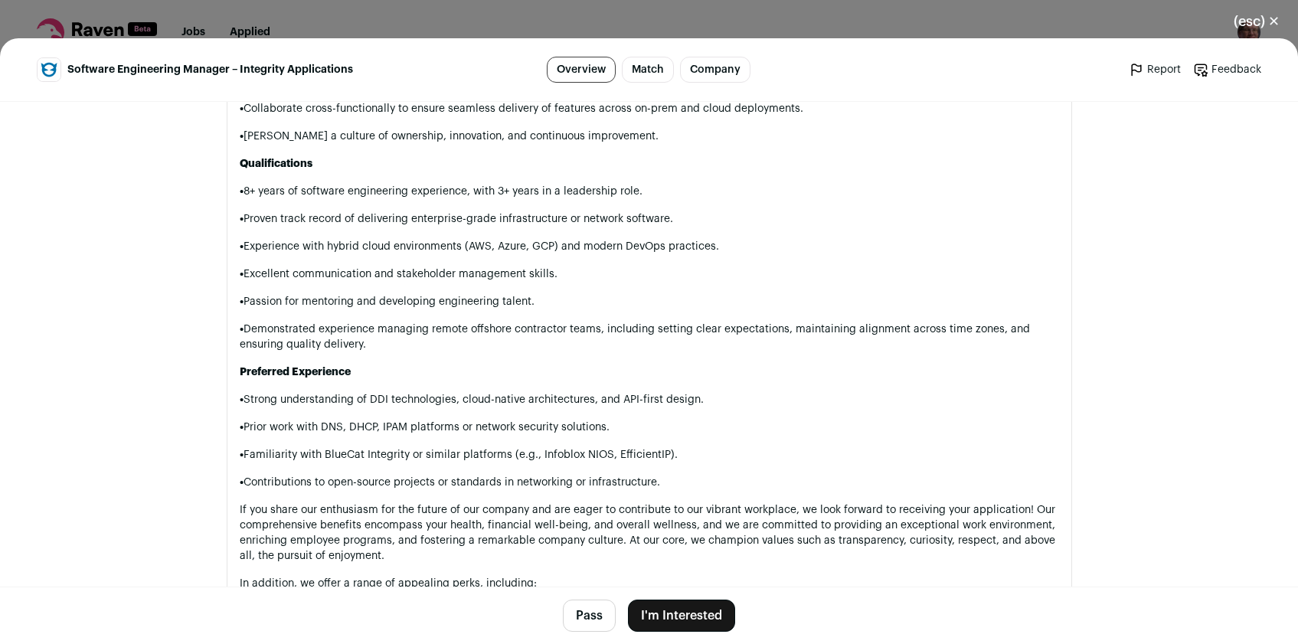
click at [584, 613] on button "Pass" at bounding box center [589, 616] width 53 height 32
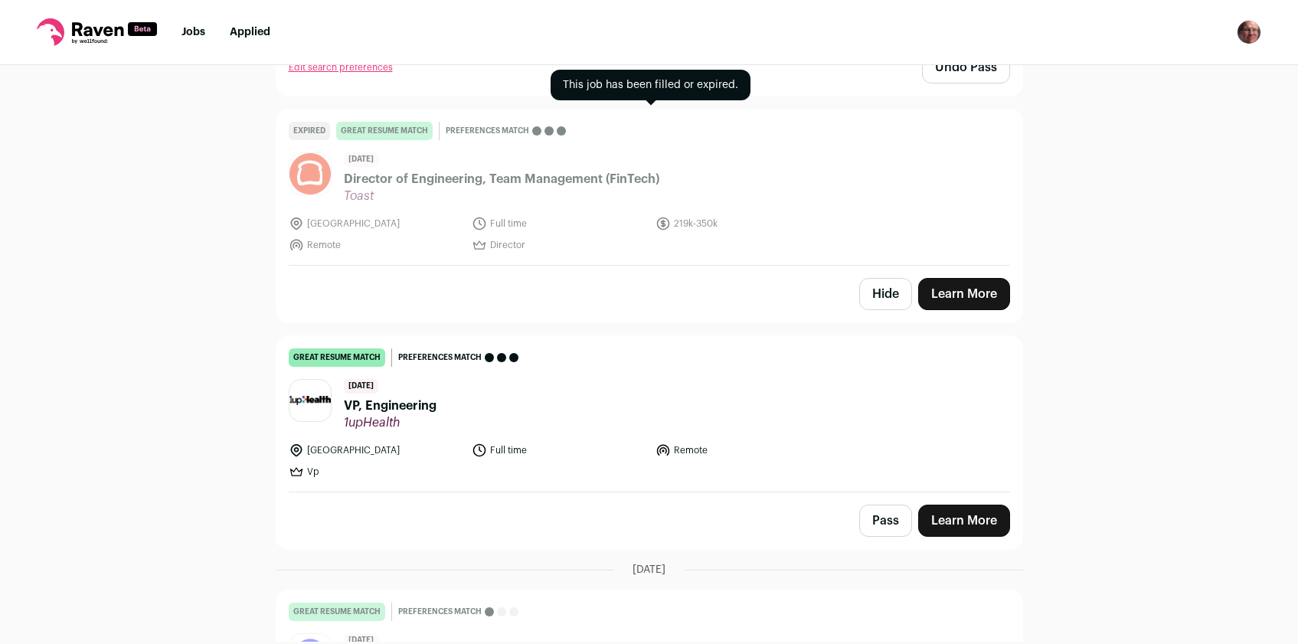
scroll to position [2504, 0]
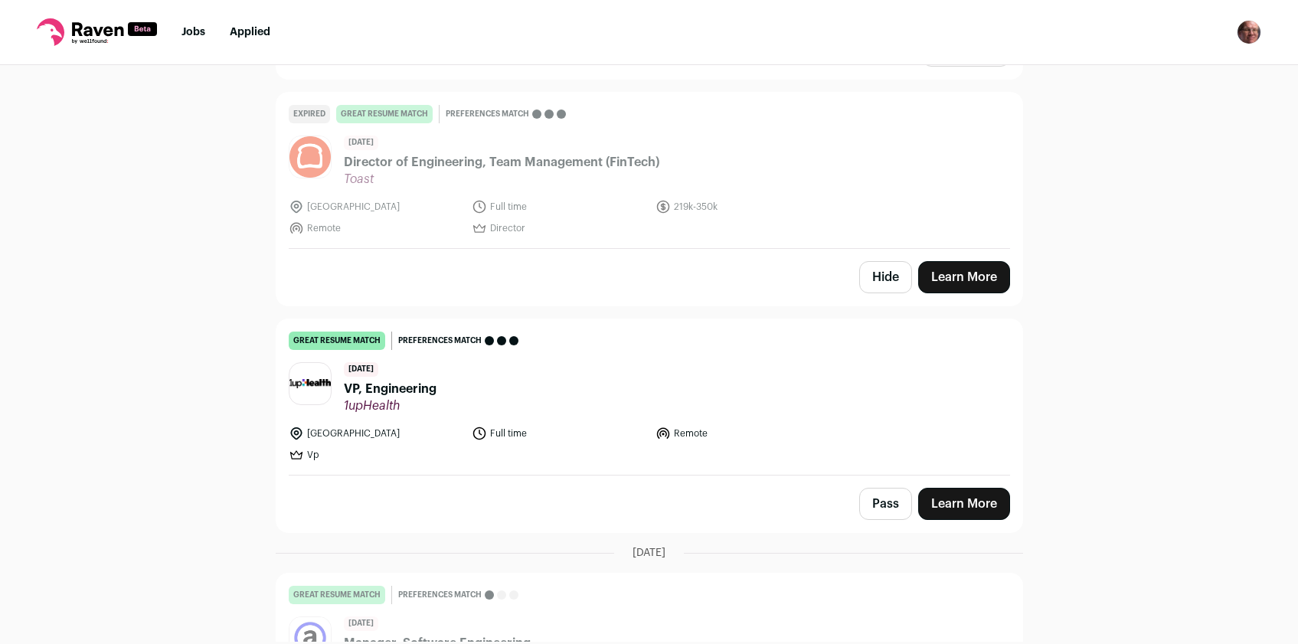
click at [398, 382] on span "VP, Engineering" at bounding box center [390, 389] width 93 height 18
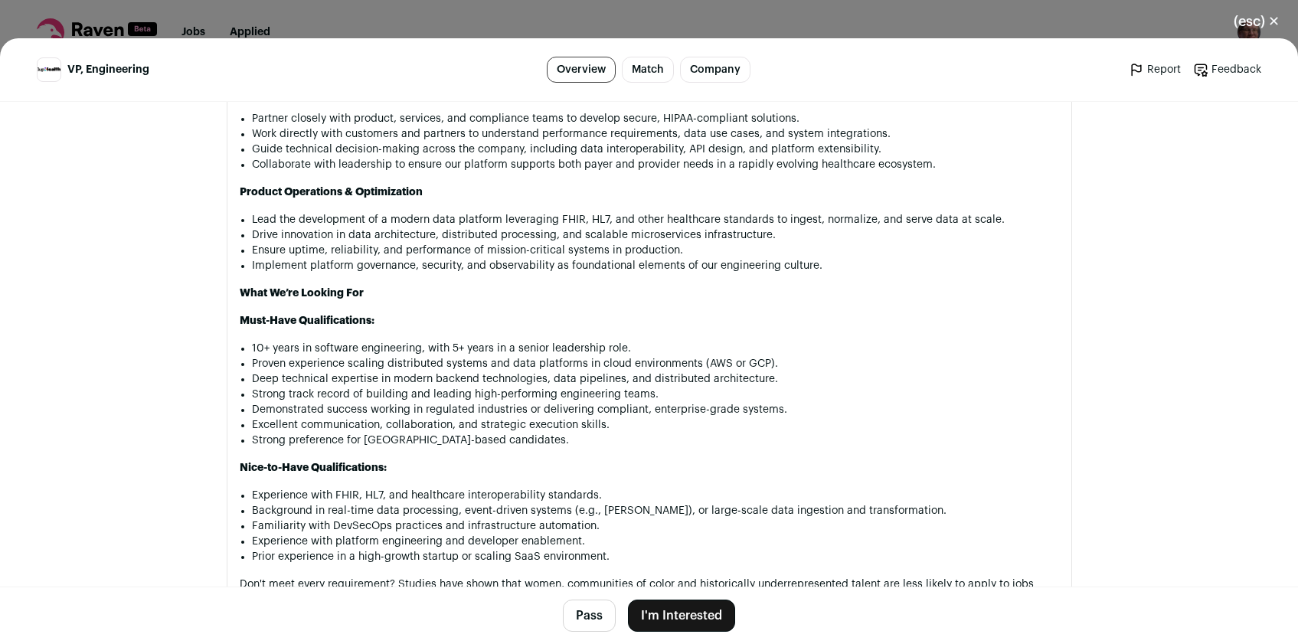
scroll to position [1357, 0]
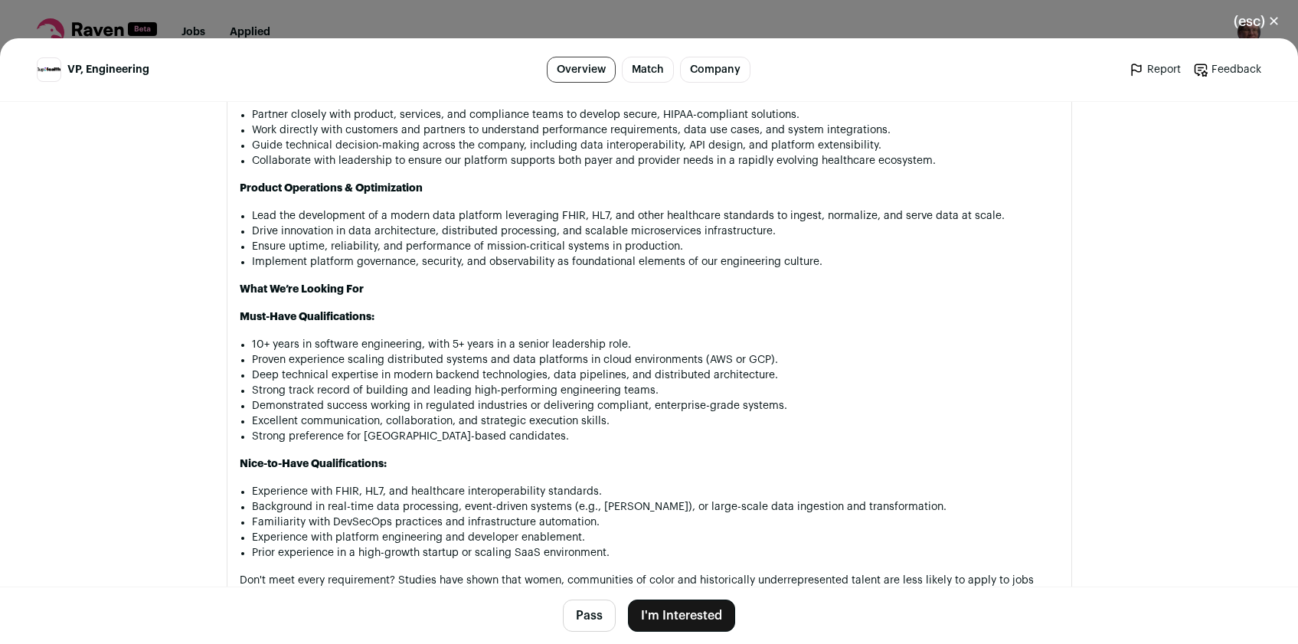
click at [576, 614] on button "Pass" at bounding box center [589, 616] width 53 height 32
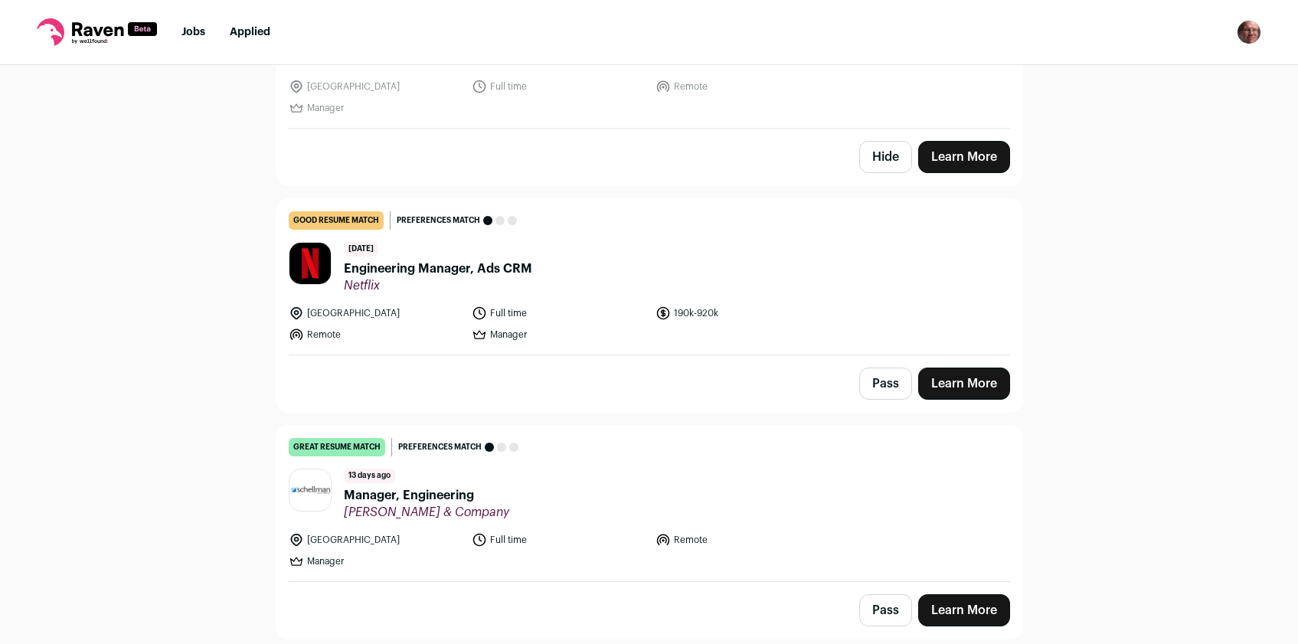
scroll to position [4545, 0]
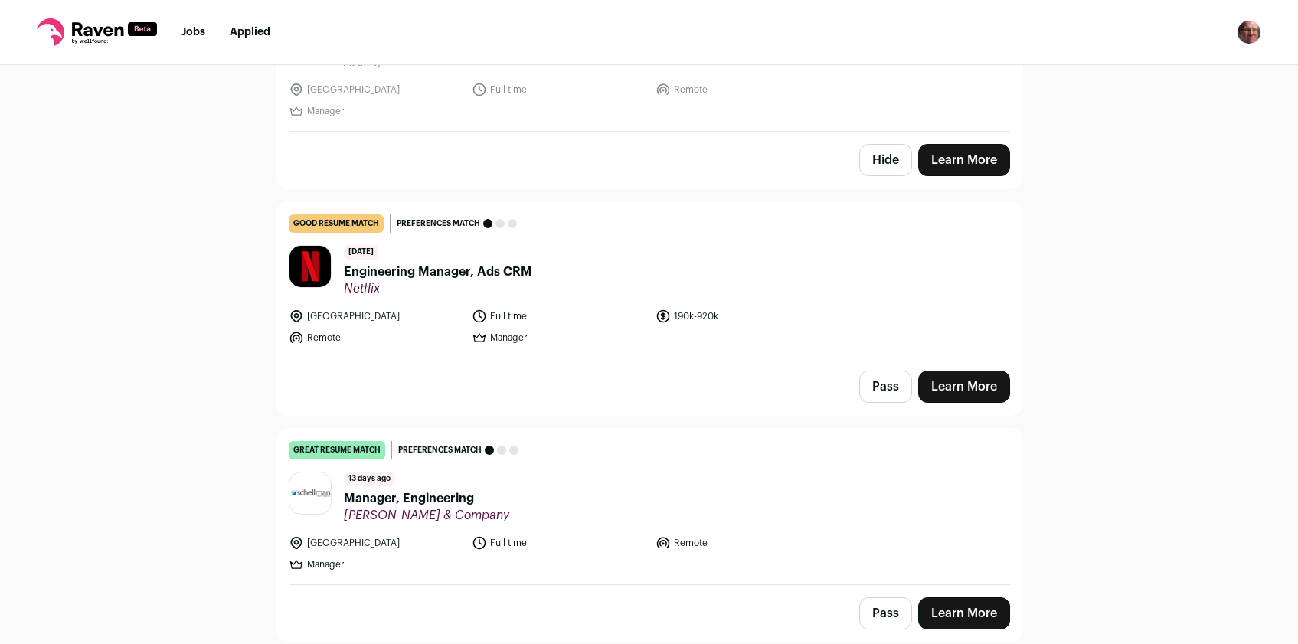
click at [878, 385] on button "Pass" at bounding box center [885, 387] width 53 height 32
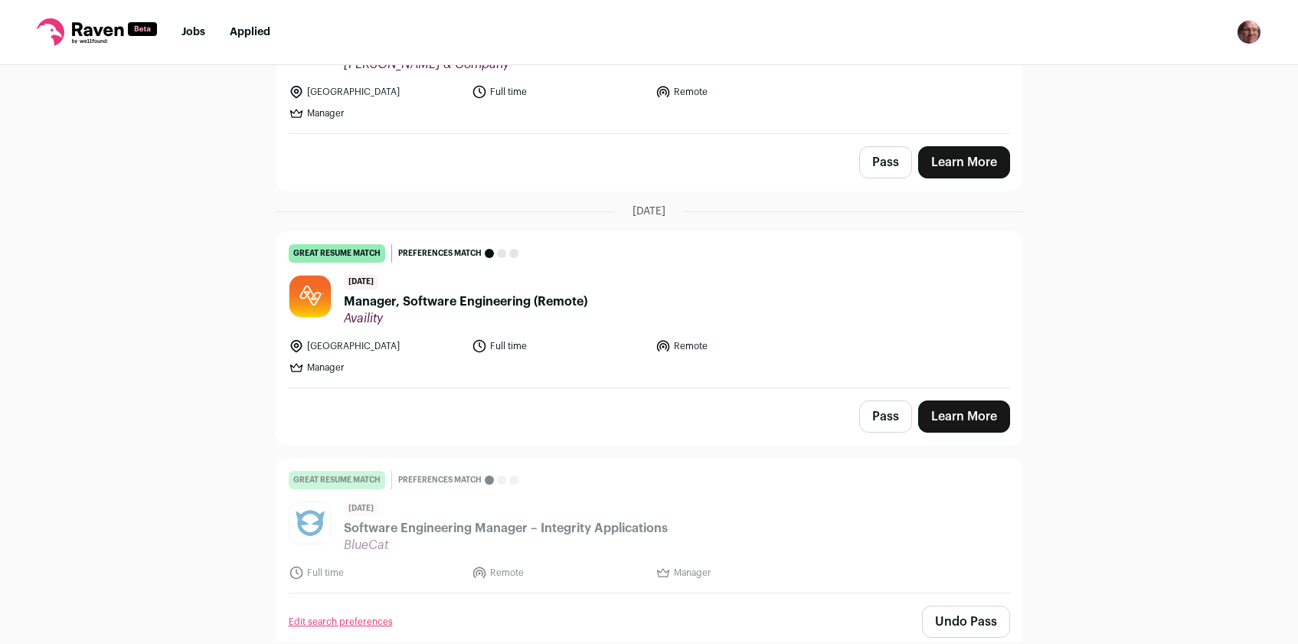
scroll to position [4992, 0]
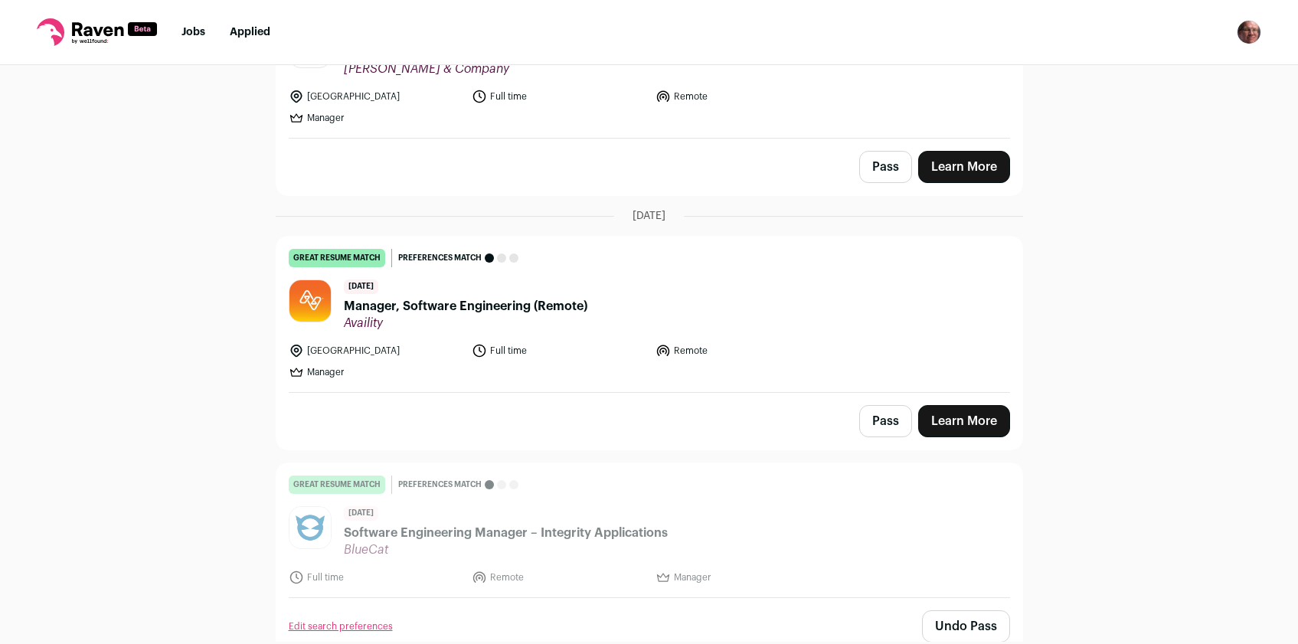
click at [471, 305] on span "Manager, Software Engineering (Remote)" at bounding box center [466, 306] width 244 height 18
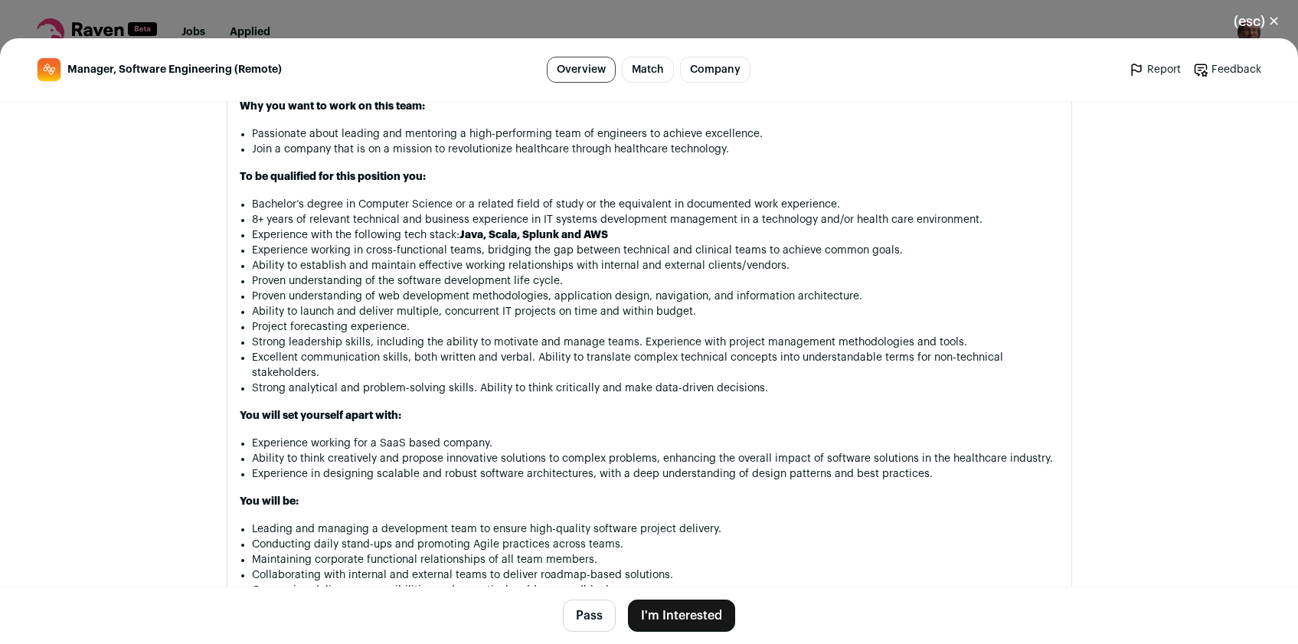
scroll to position [1198, 0]
click at [577, 614] on button "Pass" at bounding box center [589, 616] width 53 height 32
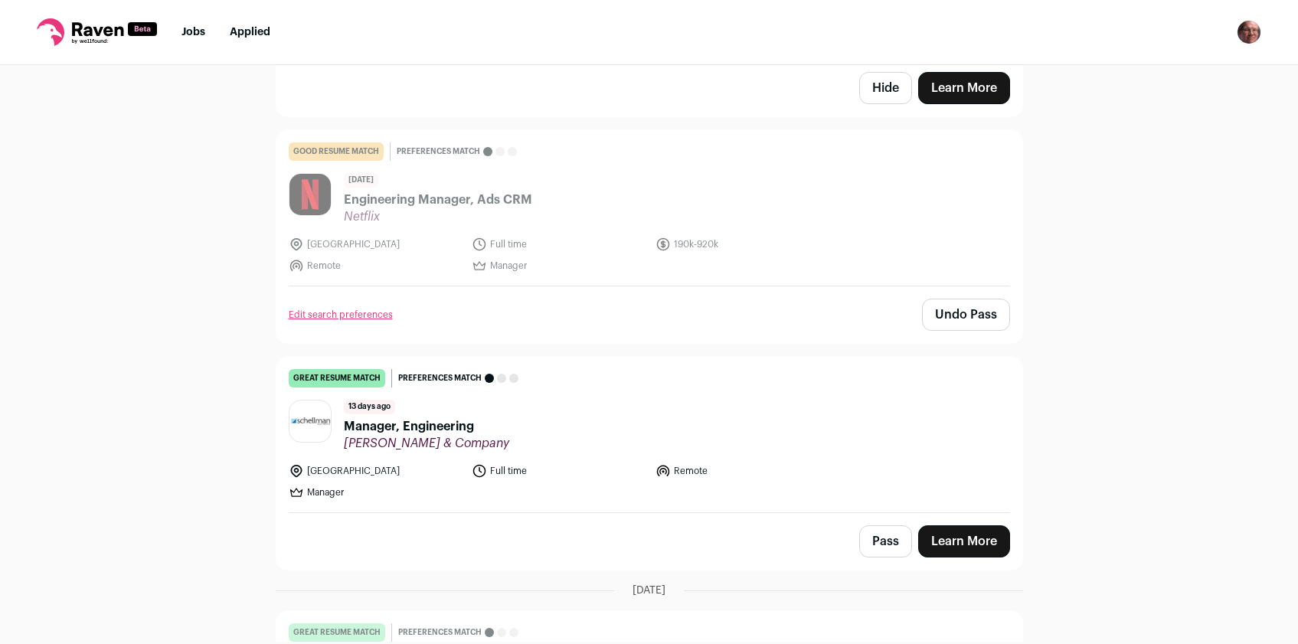
scroll to position [4621, 0]
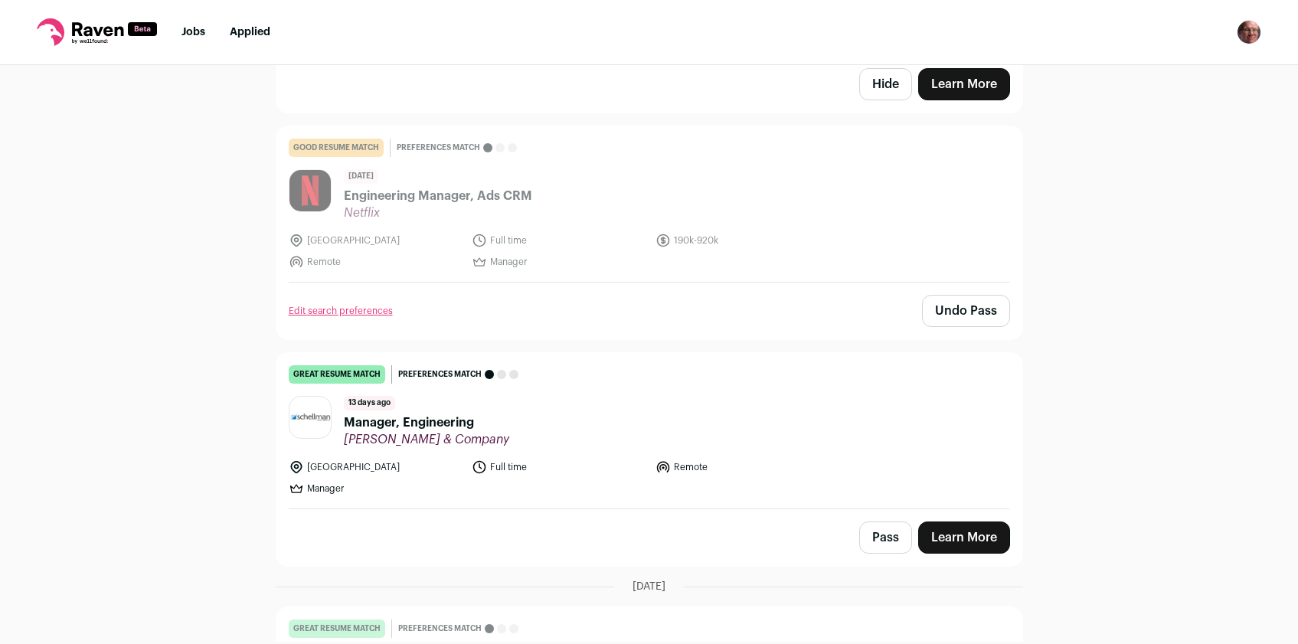
click at [408, 427] on span "Manager, Engineering" at bounding box center [426, 423] width 165 height 18
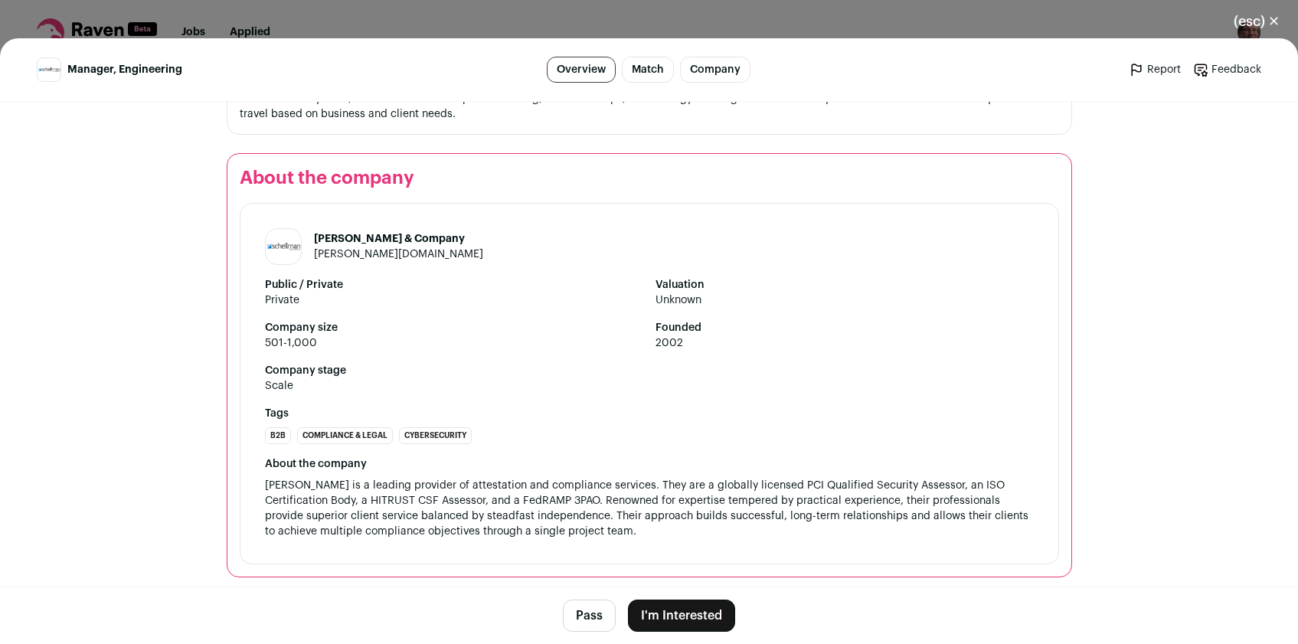
scroll to position [1885, 0]
click at [591, 606] on button "Pass" at bounding box center [589, 616] width 53 height 32
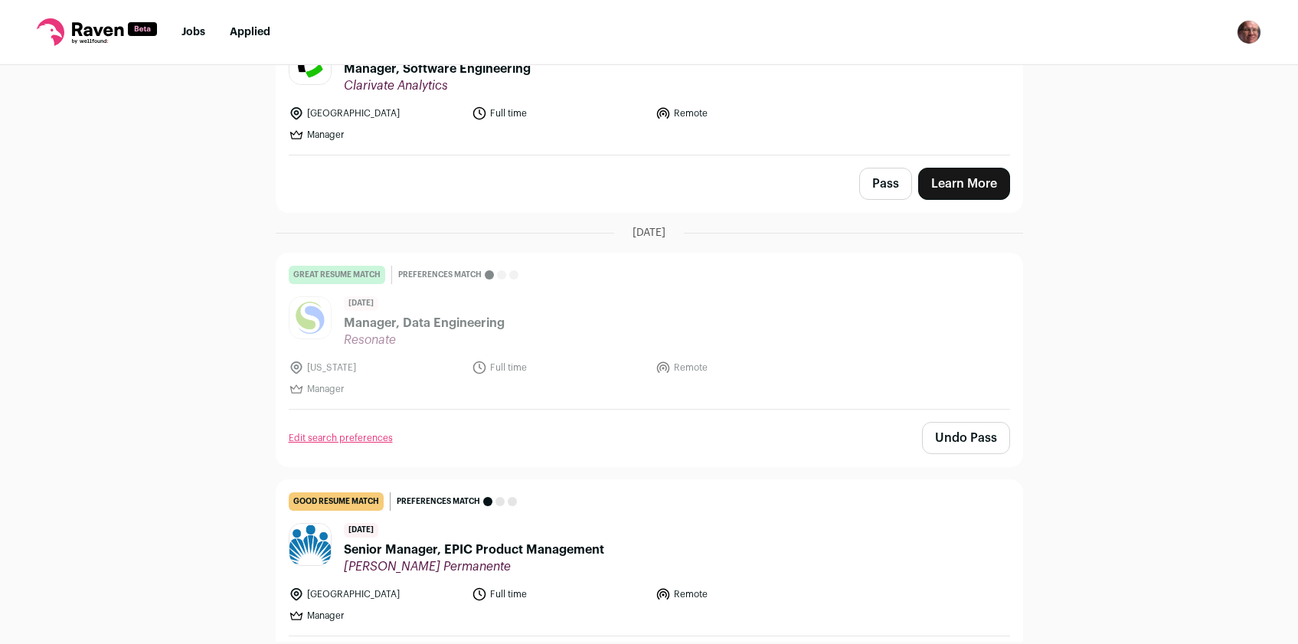
scroll to position [3291, 0]
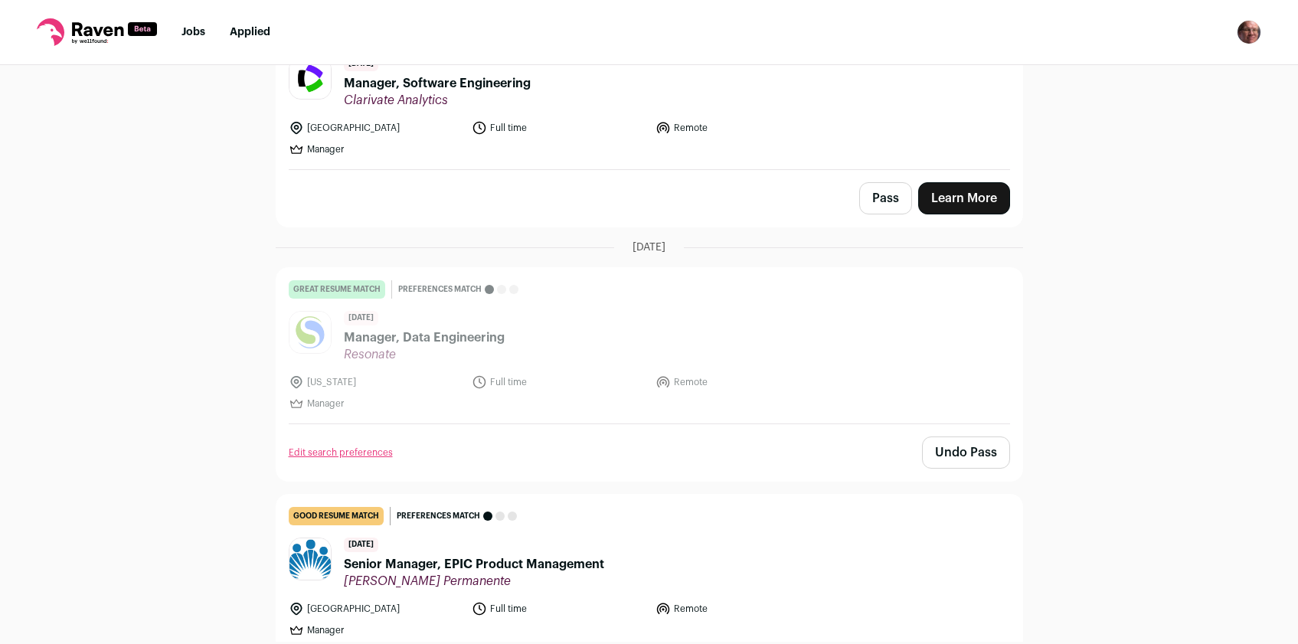
click at [538, 565] on span "Senior Manager, EPIC Product Management" at bounding box center [474, 564] width 260 height 18
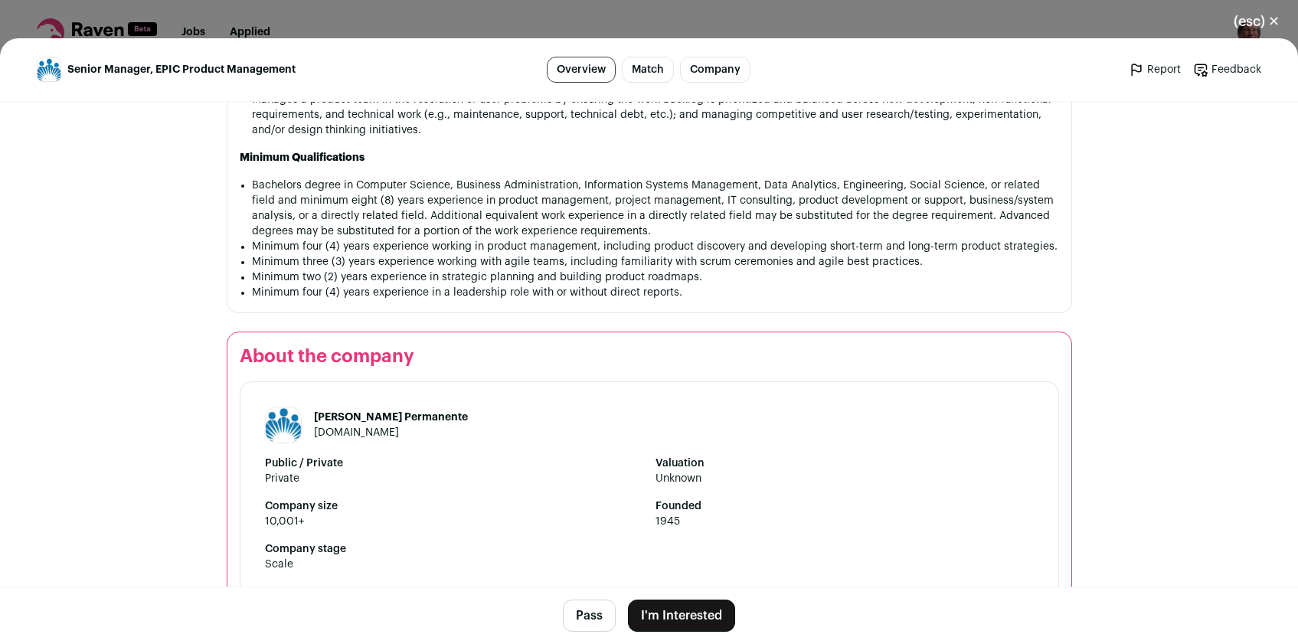
scroll to position [1504, 0]
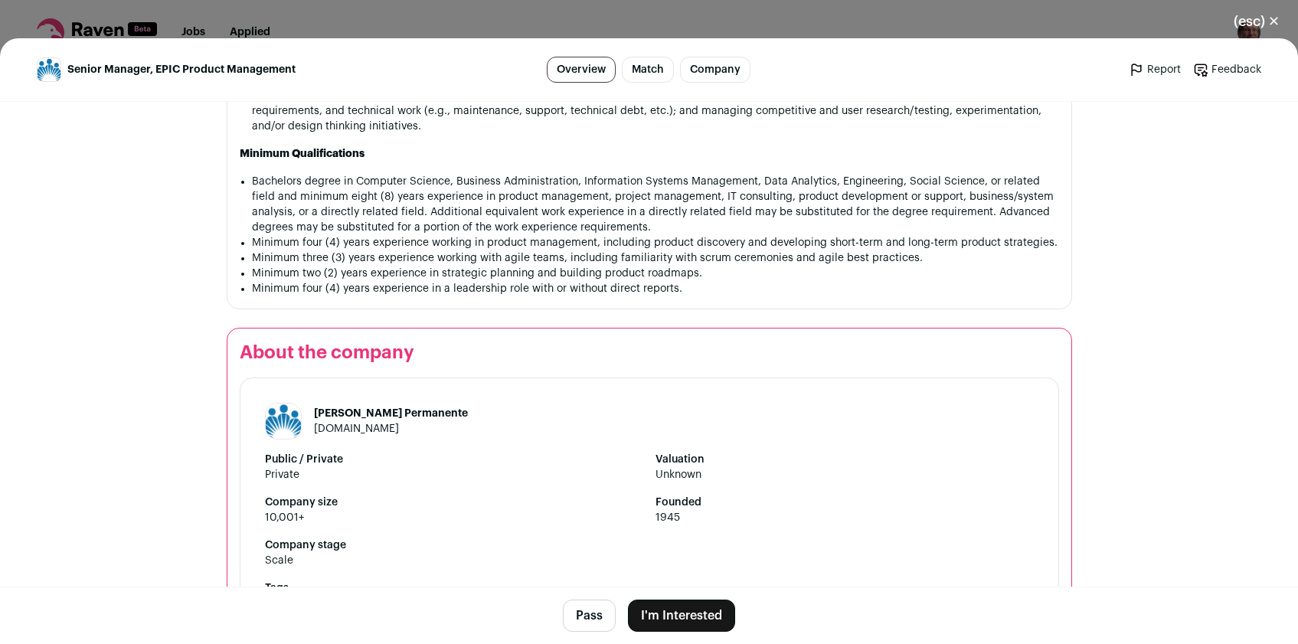
click at [581, 618] on button "Pass" at bounding box center [589, 616] width 53 height 32
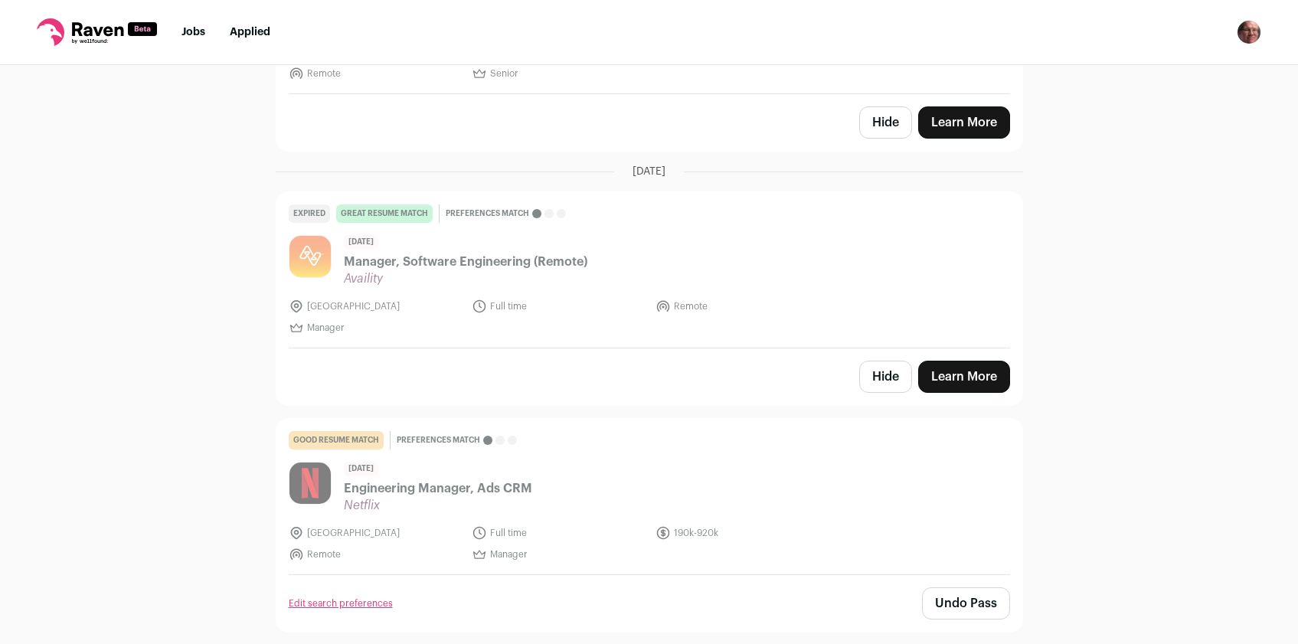
scroll to position [4336, 0]
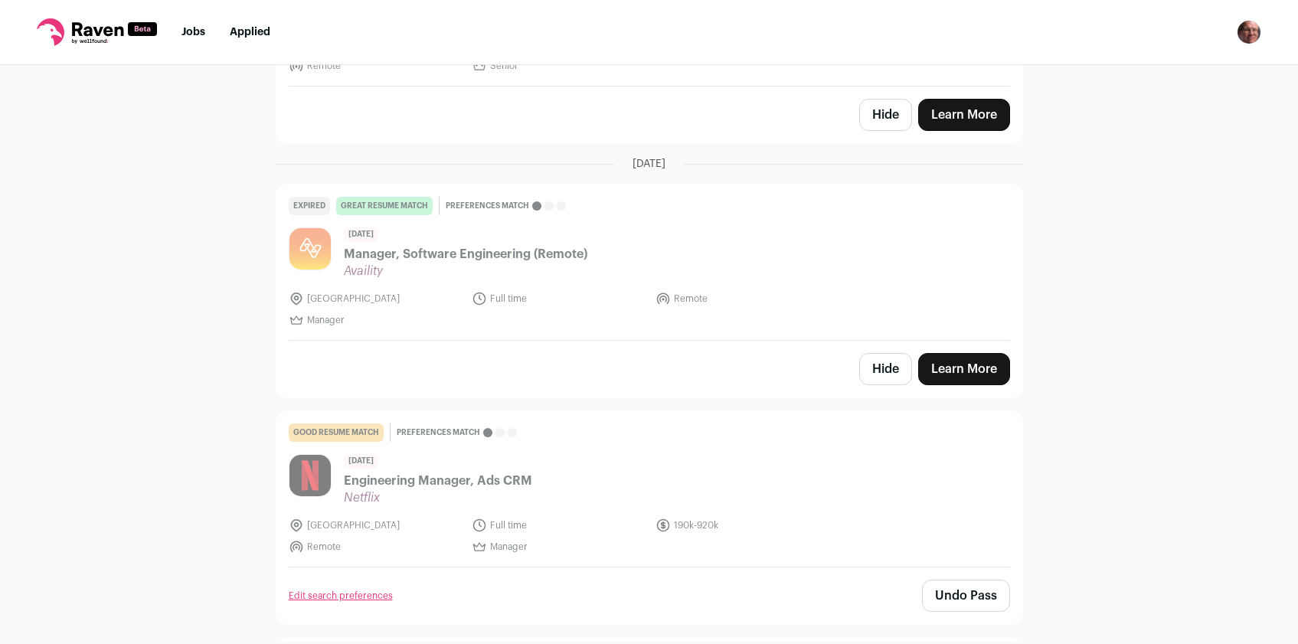
click at [882, 367] on button "Hide" at bounding box center [885, 369] width 53 height 32
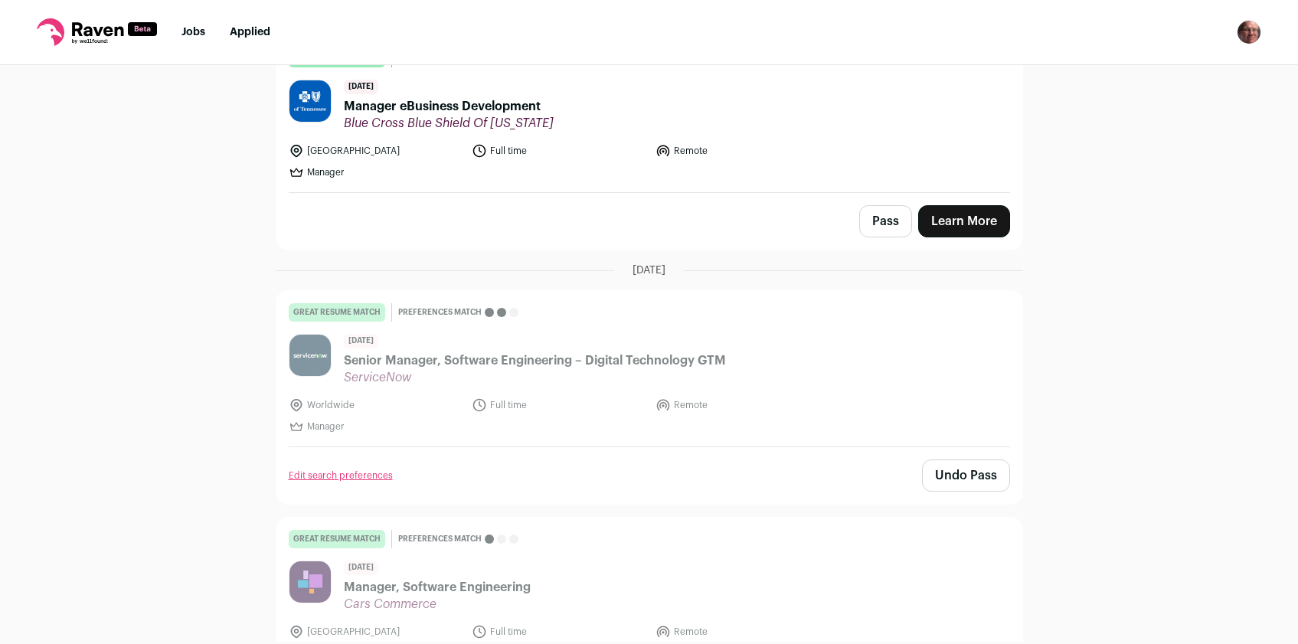
scroll to position [453, 0]
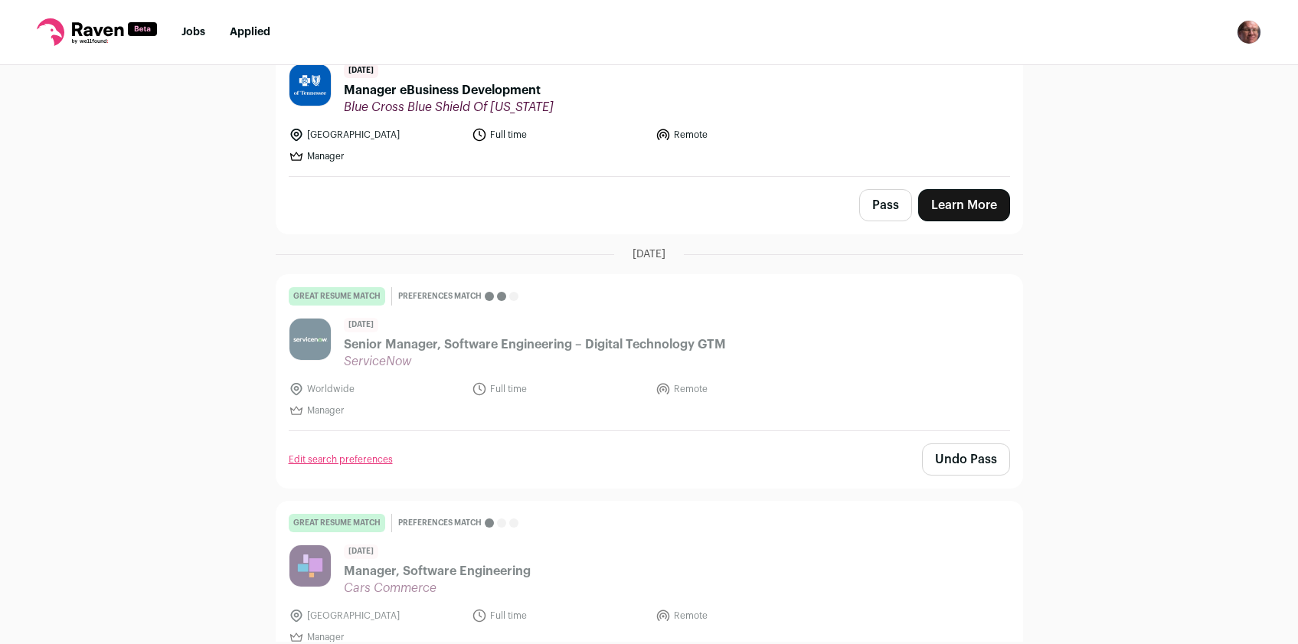
click at [869, 209] on button "Pass" at bounding box center [885, 205] width 53 height 32
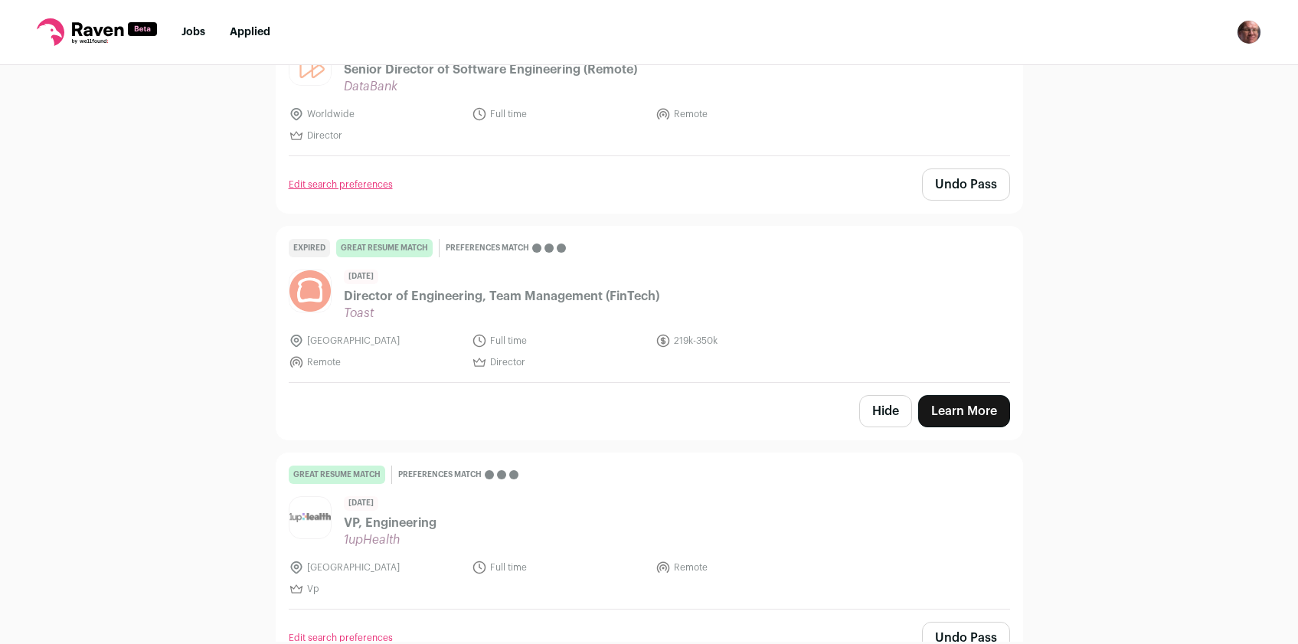
scroll to position [2374, 0]
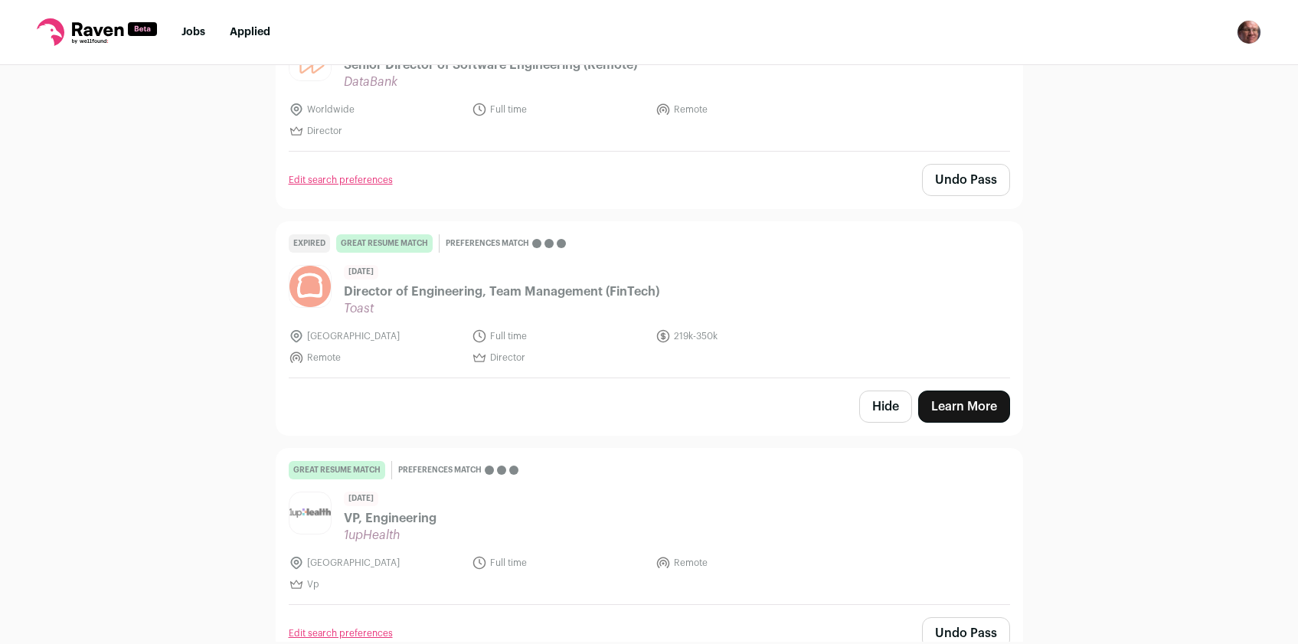
click at [868, 406] on button "Hide" at bounding box center [885, 407] width 53 height 32
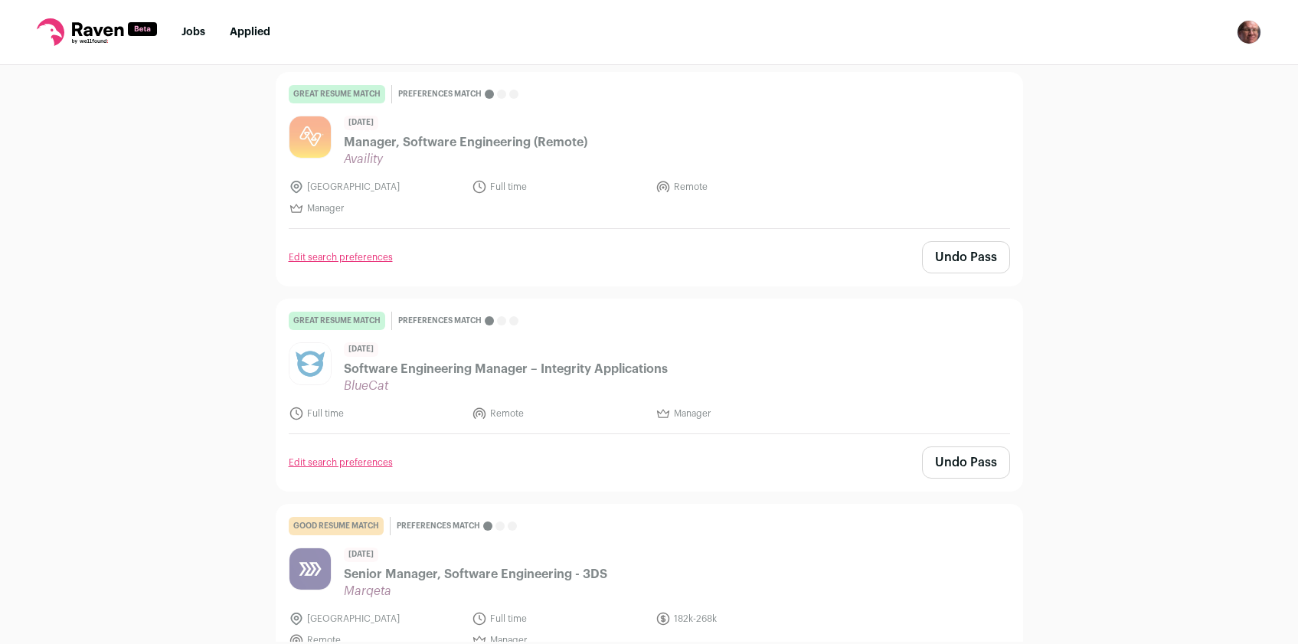
scroll to position [5033, 0]
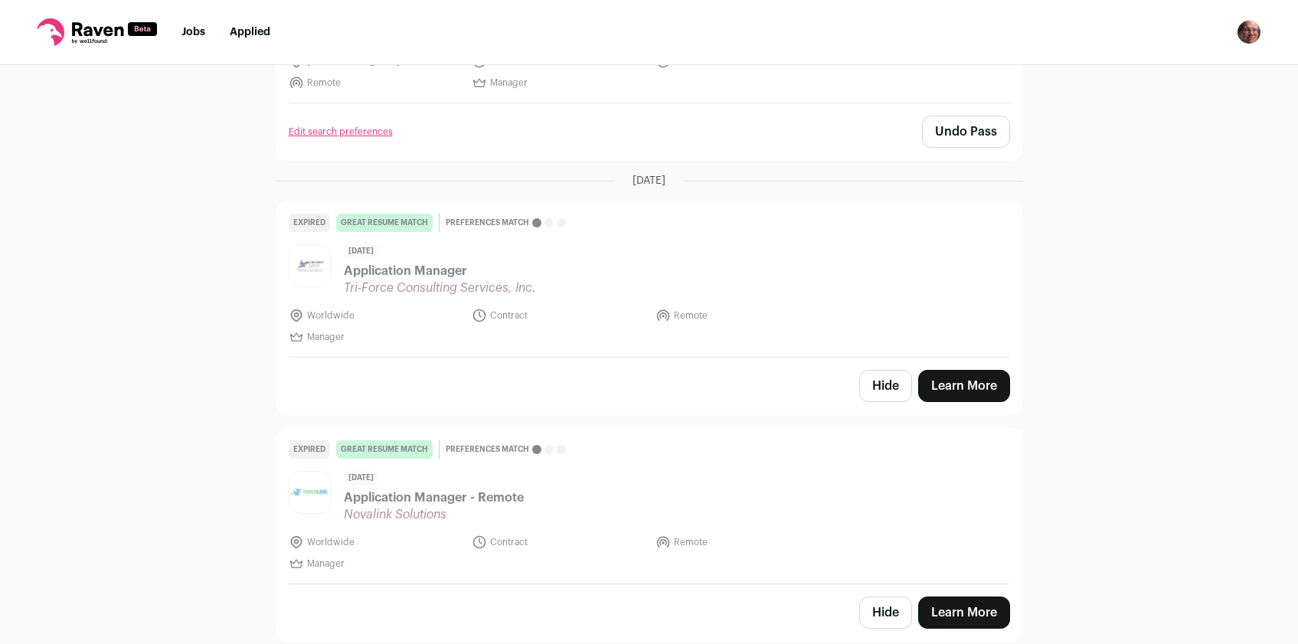
click at [872, 613] on button "Hide" at bounding box center [885, 613] width 53 height 32
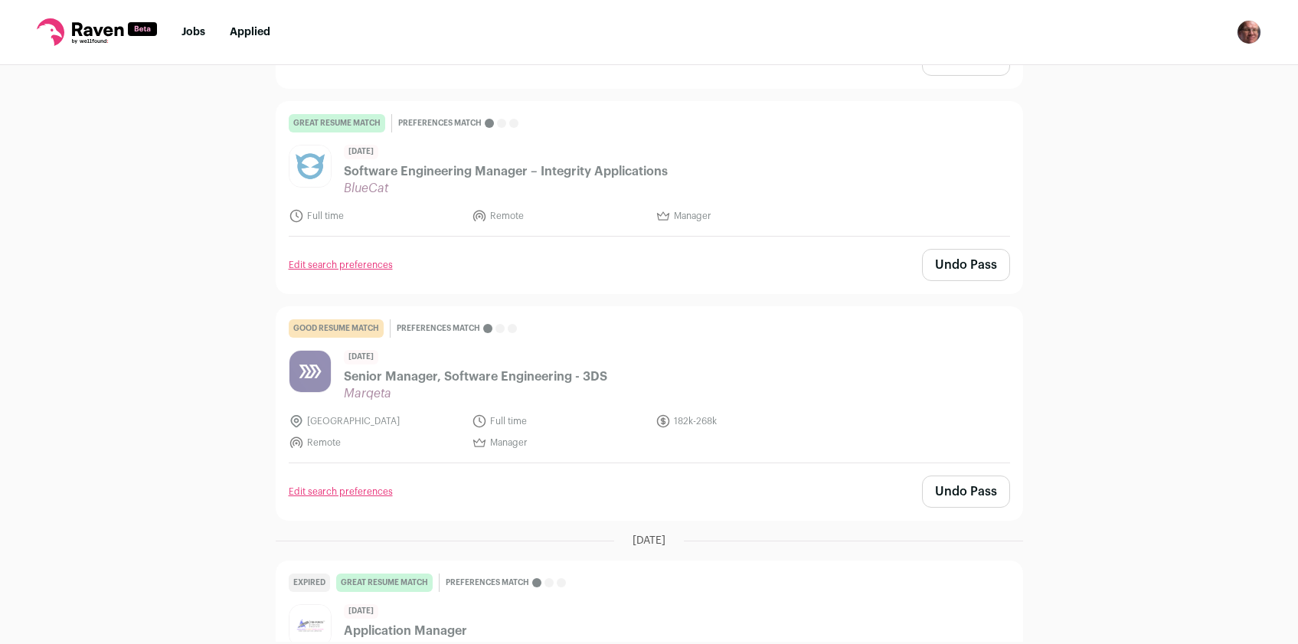
scroll to position [4806, 0]
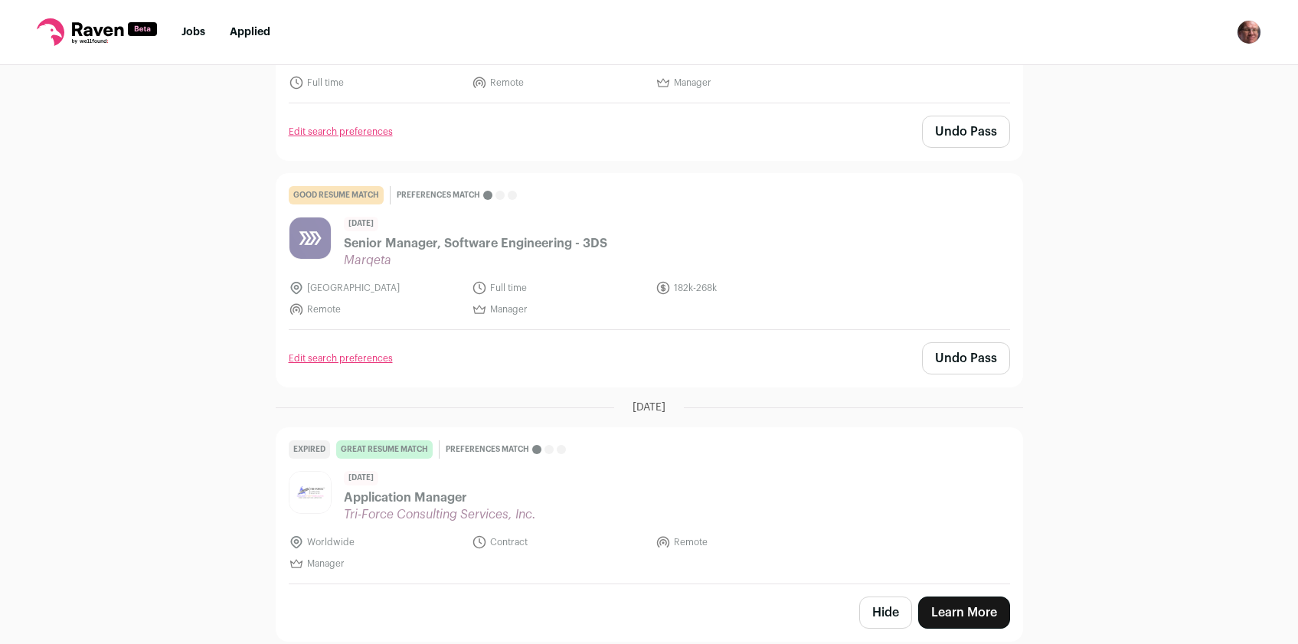
click at [873, 610] on button "Hide" at bounding box center [885, 613] width 53 height 32
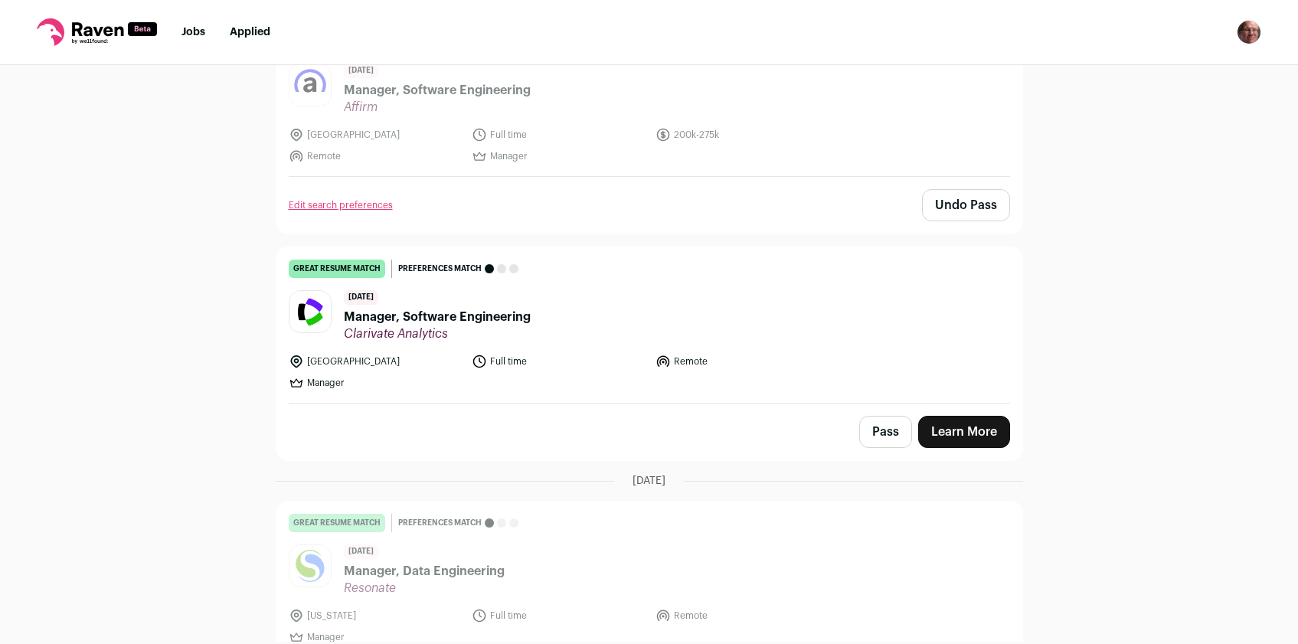
scroll to position [2600, 0]
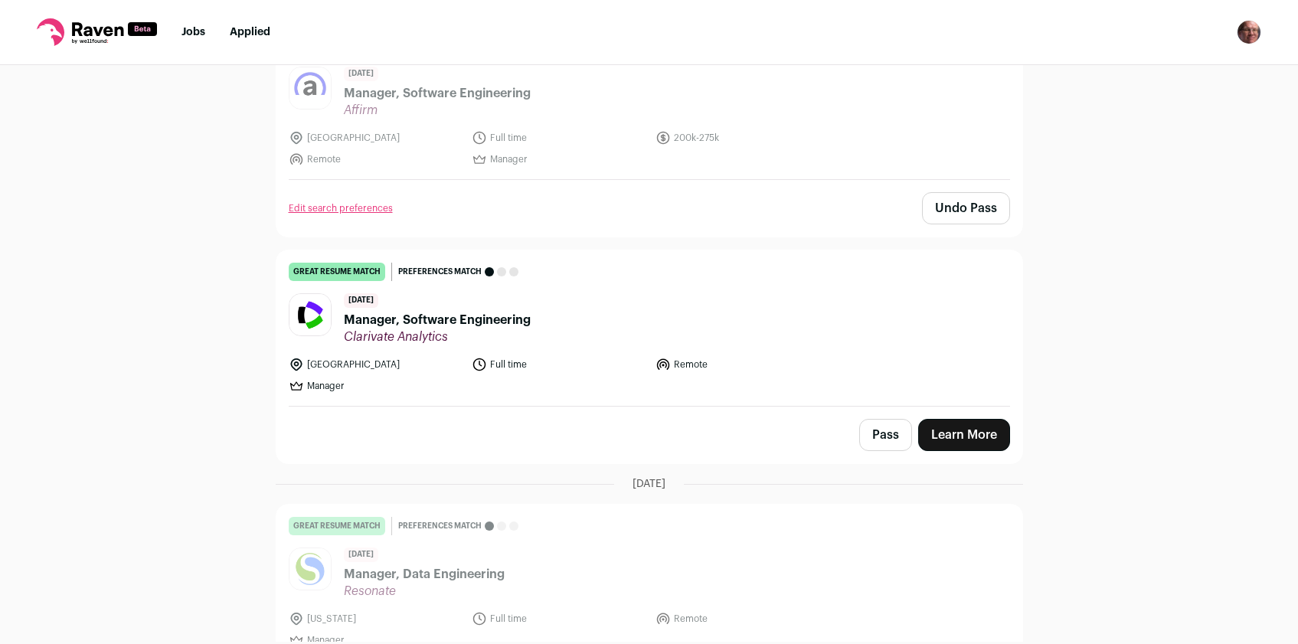
click at [459, 316] on span "Manager, Software Engineering" at bounding box center [437, 320] width 187 height 18
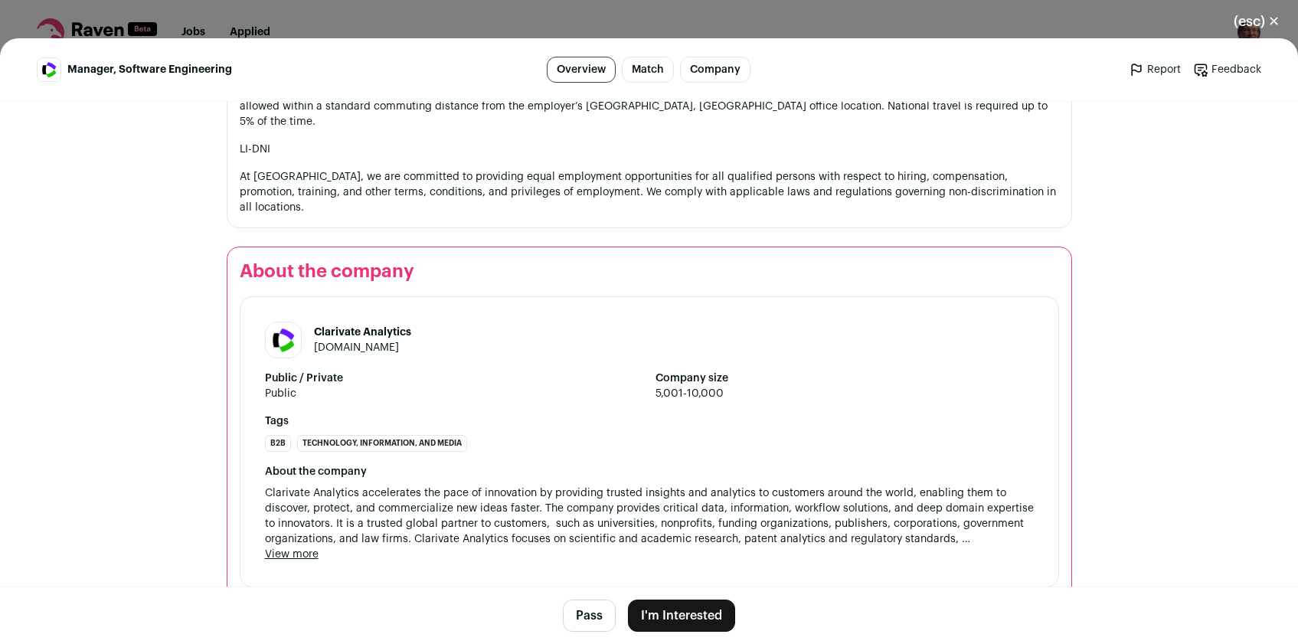
scroll to position [1090, 0]
click at [584, 614] on button "Pass" at bounding box center [589, 616] width 53 height 32
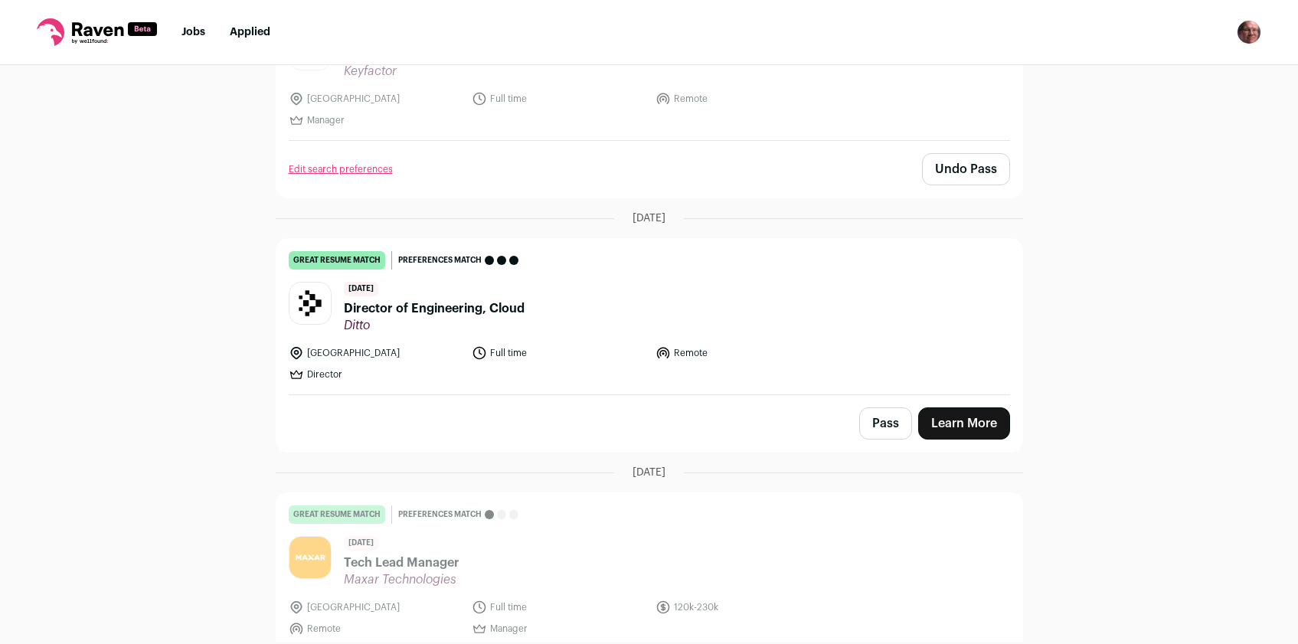
scroll to position [1191, 0]
